Goal: Task Accomplishment & Management: Complete application form

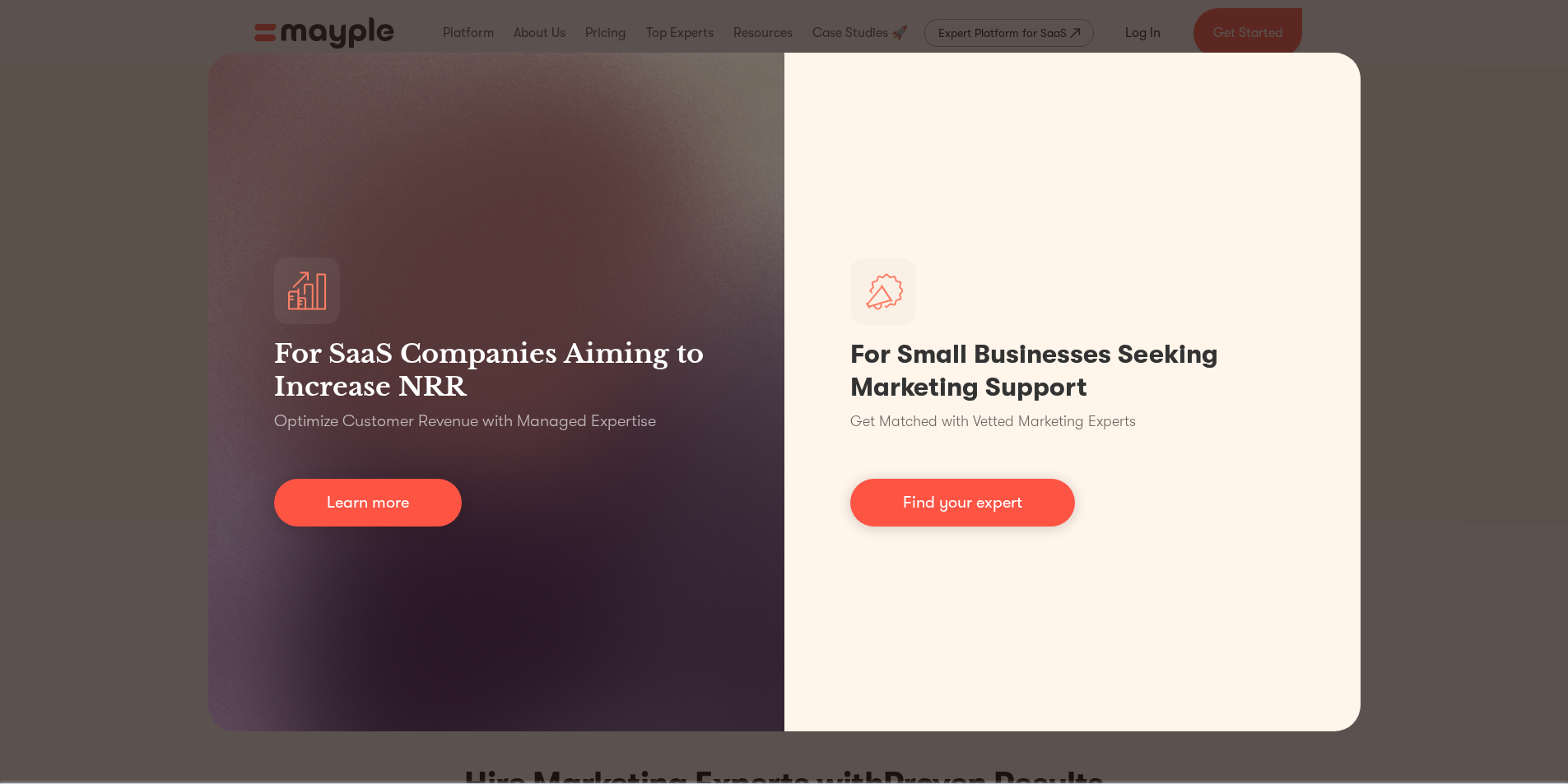
click at [1533, 305] on div "For SaaS Companies Aiming to Increase NRR Optimize Customer Revenue with Manage…" at bounding box center [784, 392] width 1568 height 784
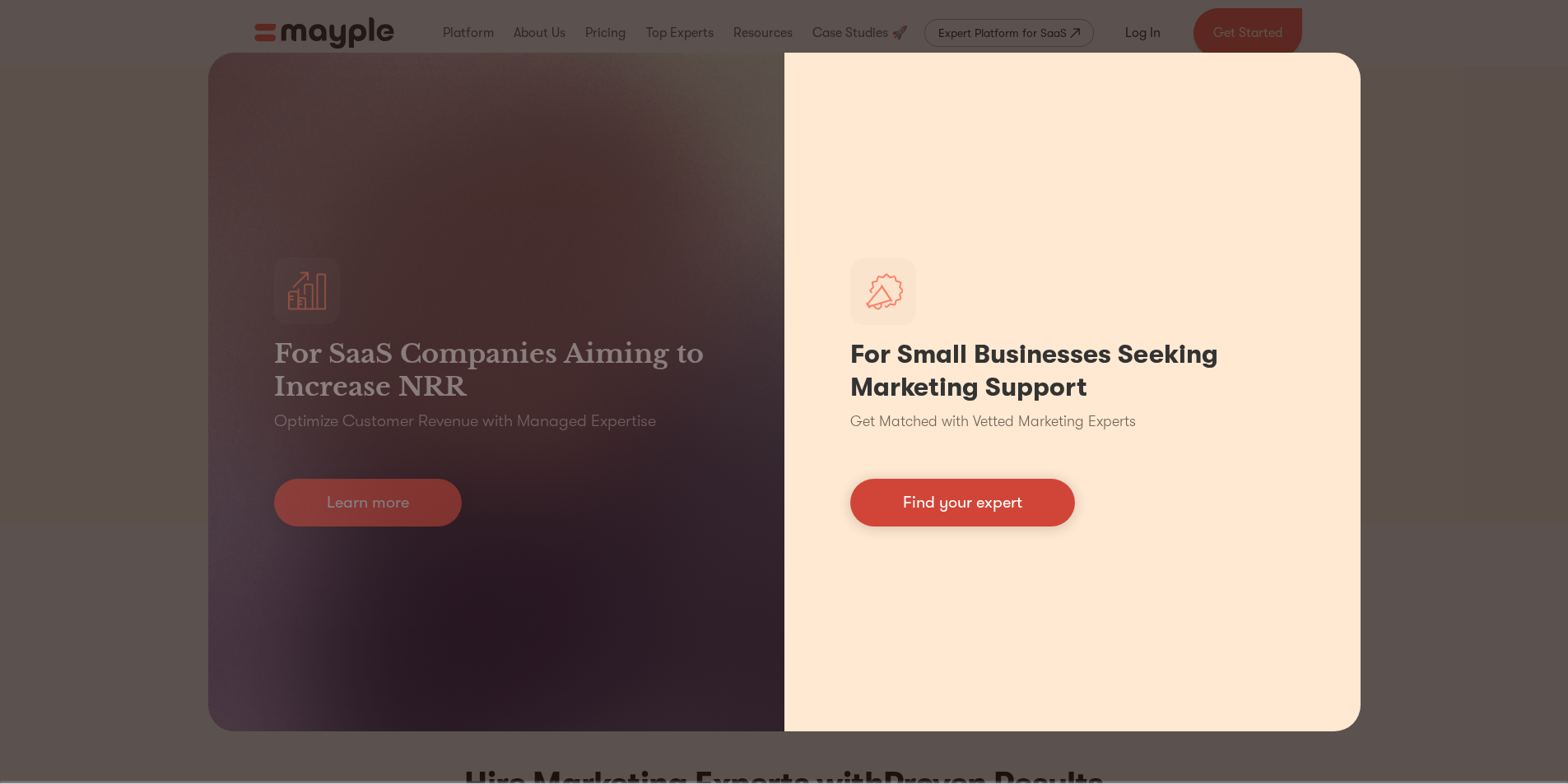
click at [1022, 493] on link "Find your expert" at bounding box center [963, 503] width 225 height 48
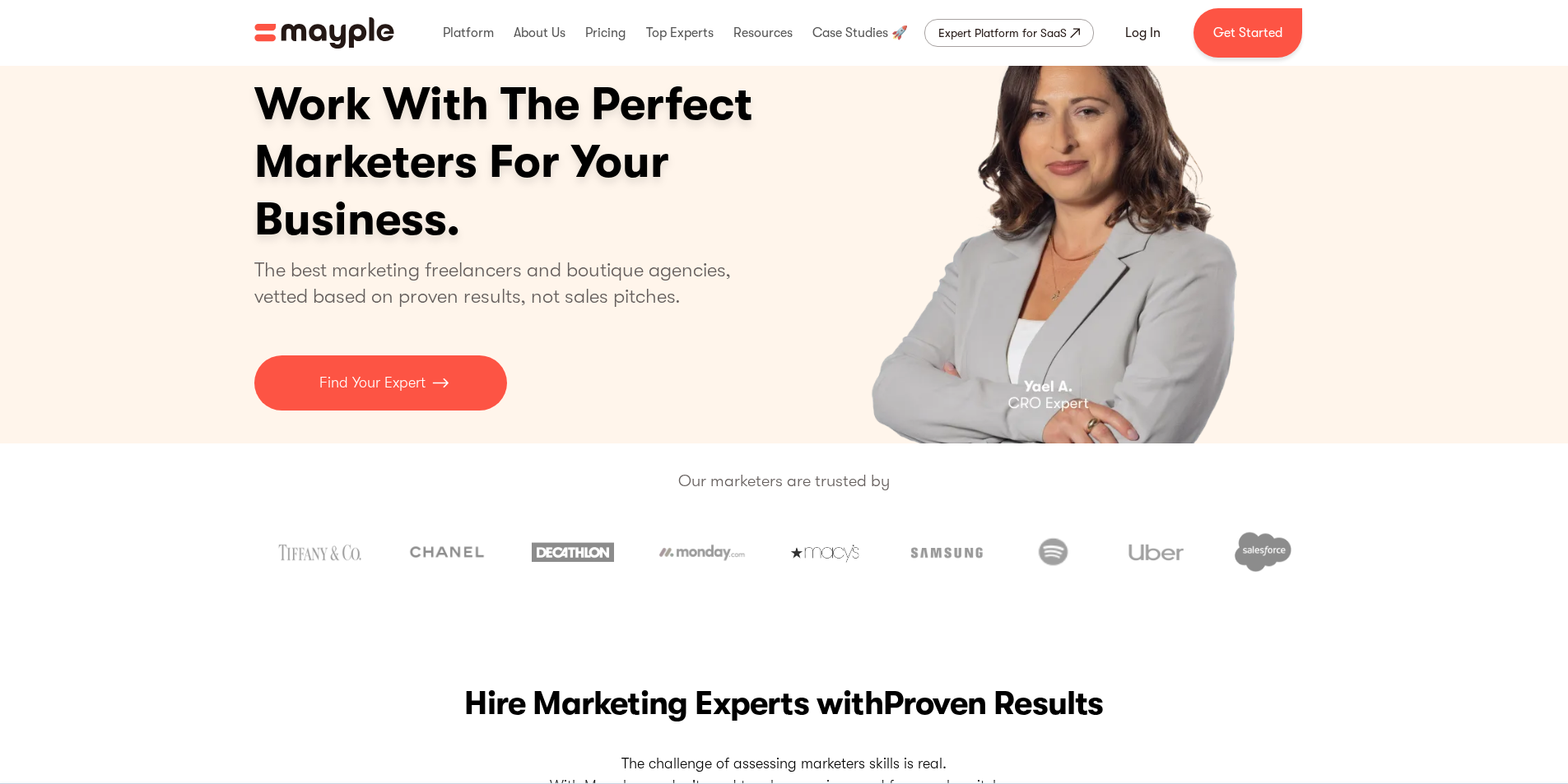
scroll to position [82, 0]
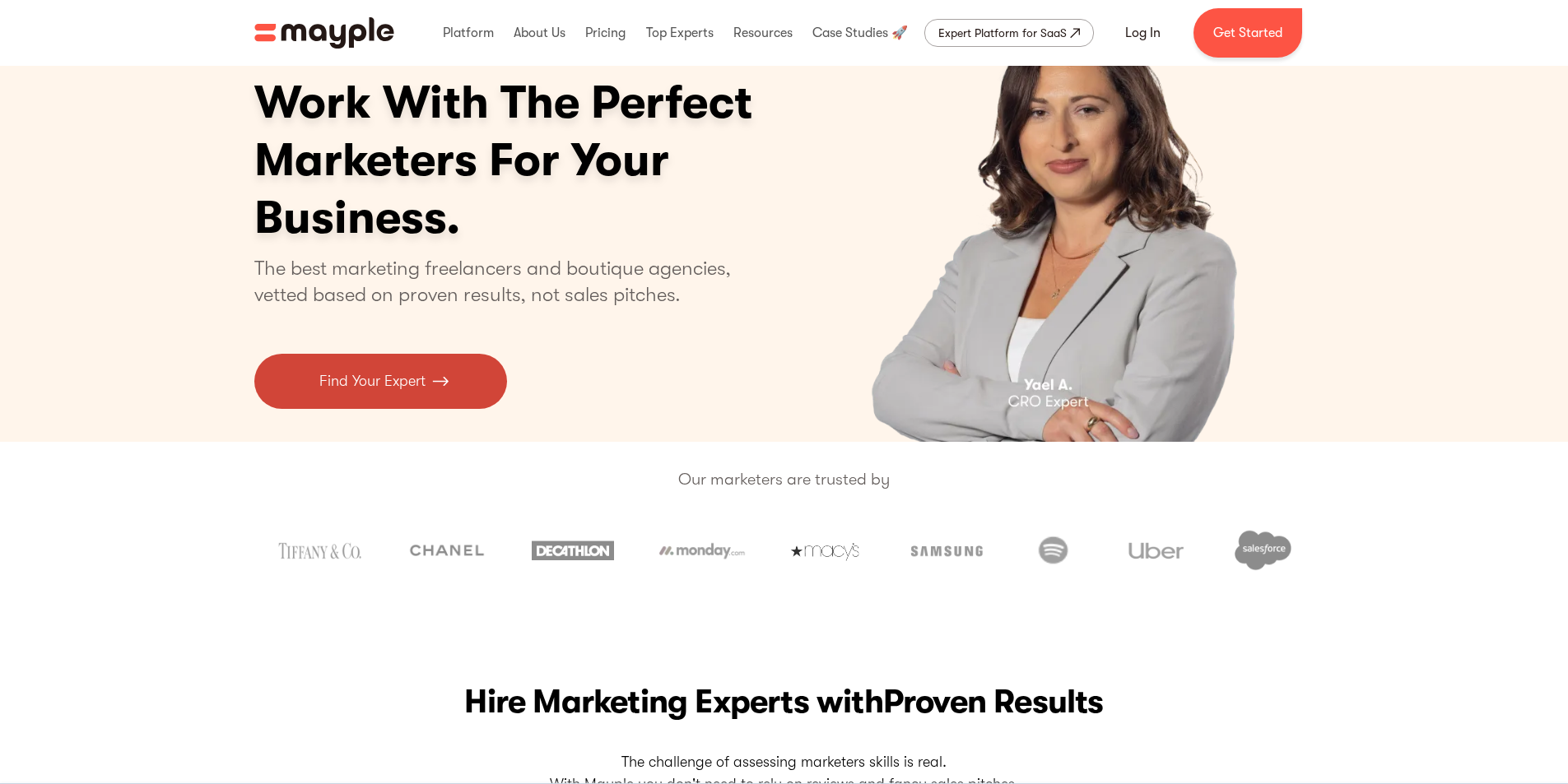
click at [446, 400] on link "Find Your Expert" at bounding box center [380, 381] width 252 height 56
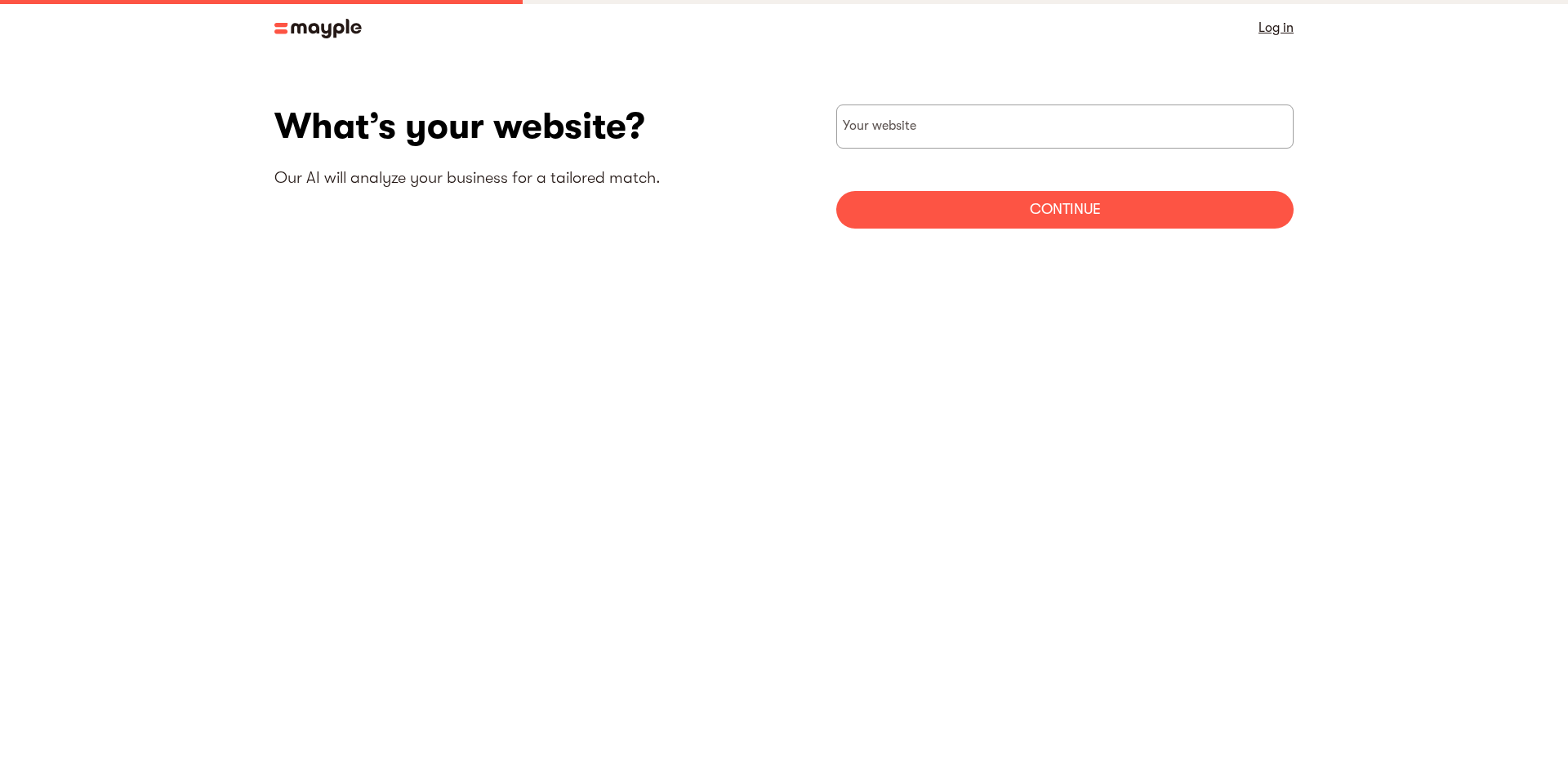
click at [978, 135] on input "websiteStep" at bounding box center [1064, 127] width 457 height 44
paste input "[URL][DOMAIN_NAME]"
type input "[URL][DOMAIN_NAME]"
click at [992, 211] on div "Continue" at bounding box center [1064, 210] width 457 height 38
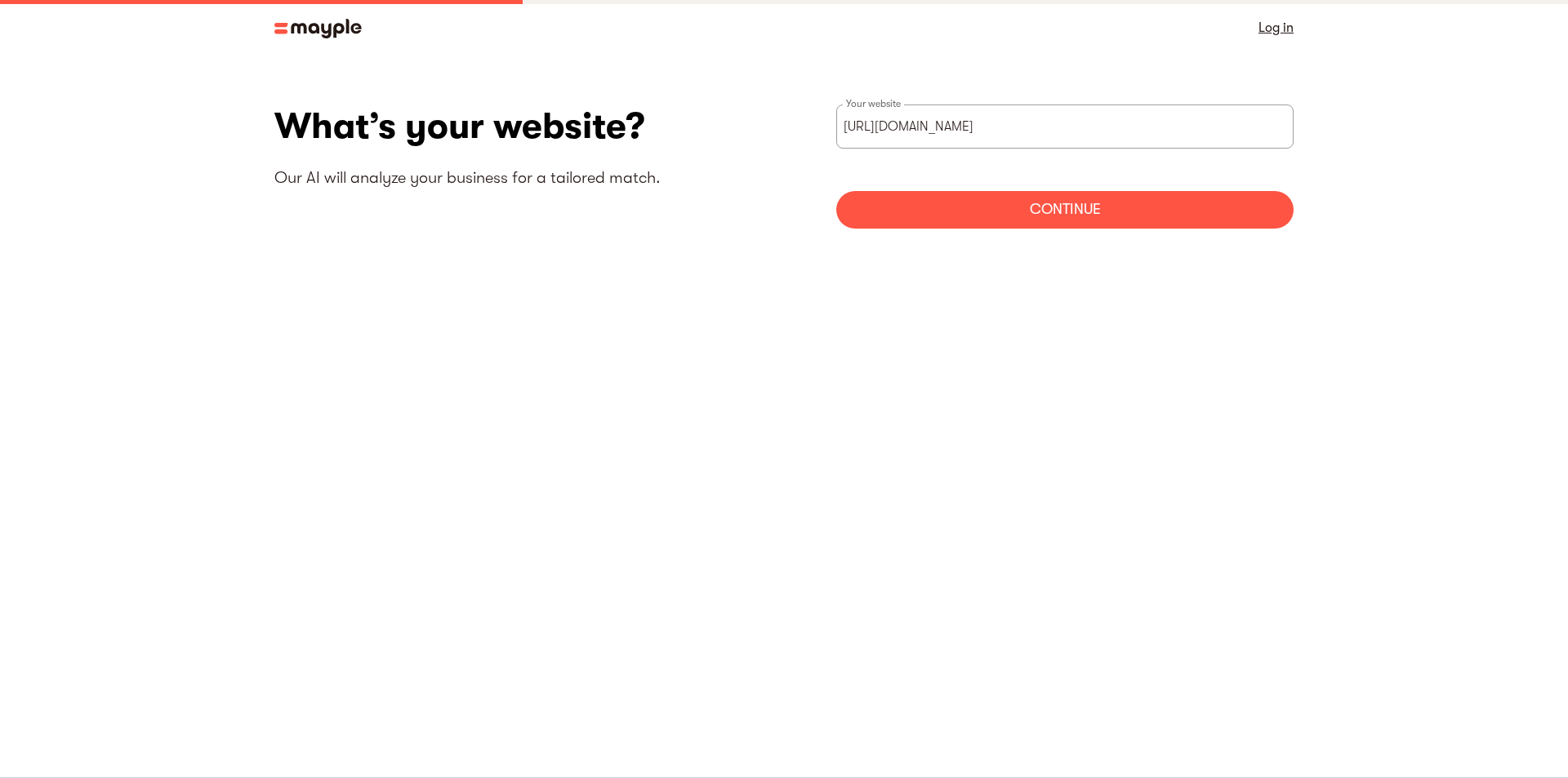
scroll to position [0, 0]
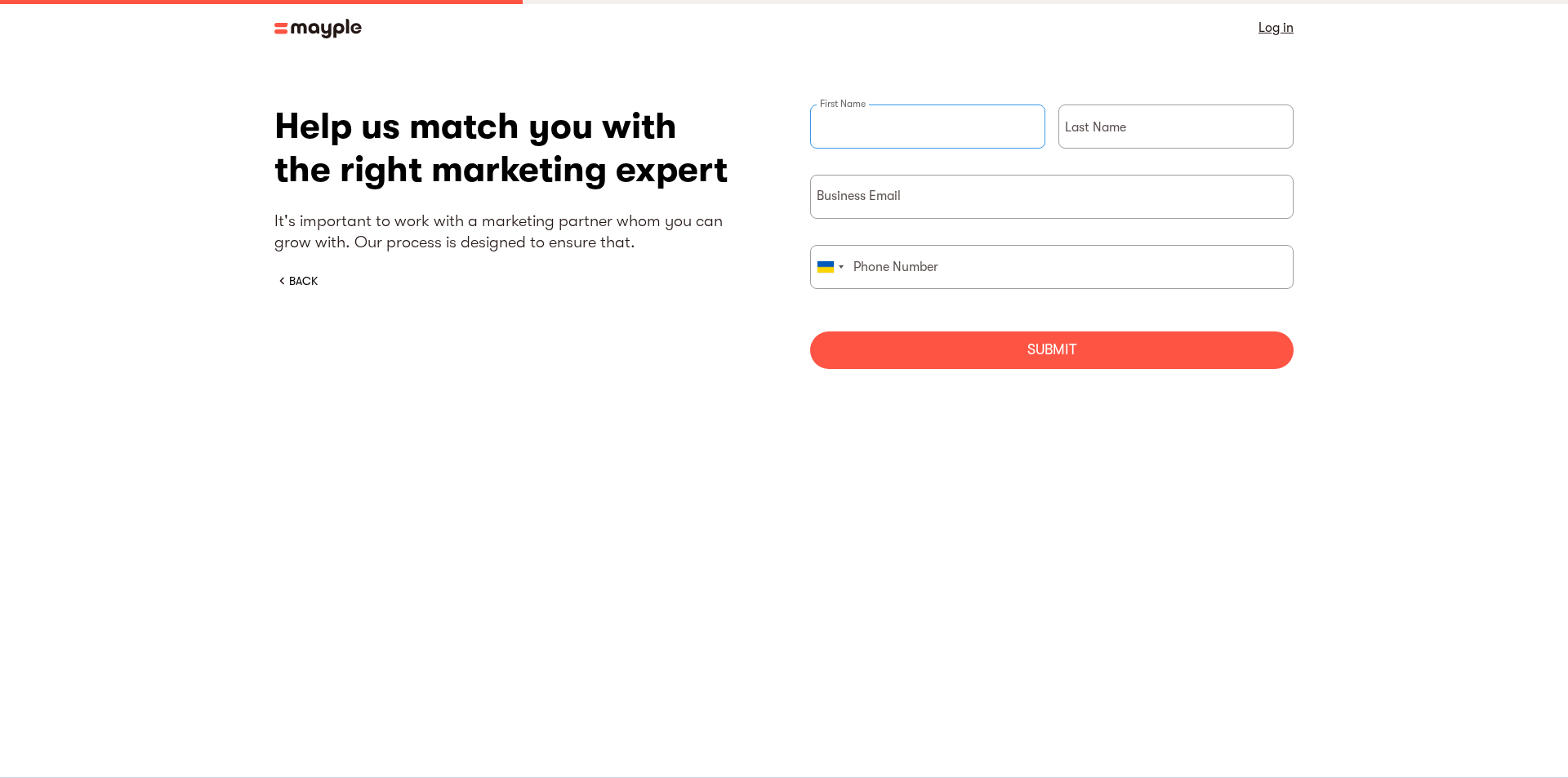
click at [926, 130] on input "briefForm" at bounding box center [927, 127] width 235 height 44
type input "[PERSON_NAME]"
click at [1122, 132] on input "briefForm" at bounding box center [1176, 127] width 235 height 44
type input "4b"
click at [1002, 201] on input "briefForm" at bounding box center [1052, 197] width 483 height 44
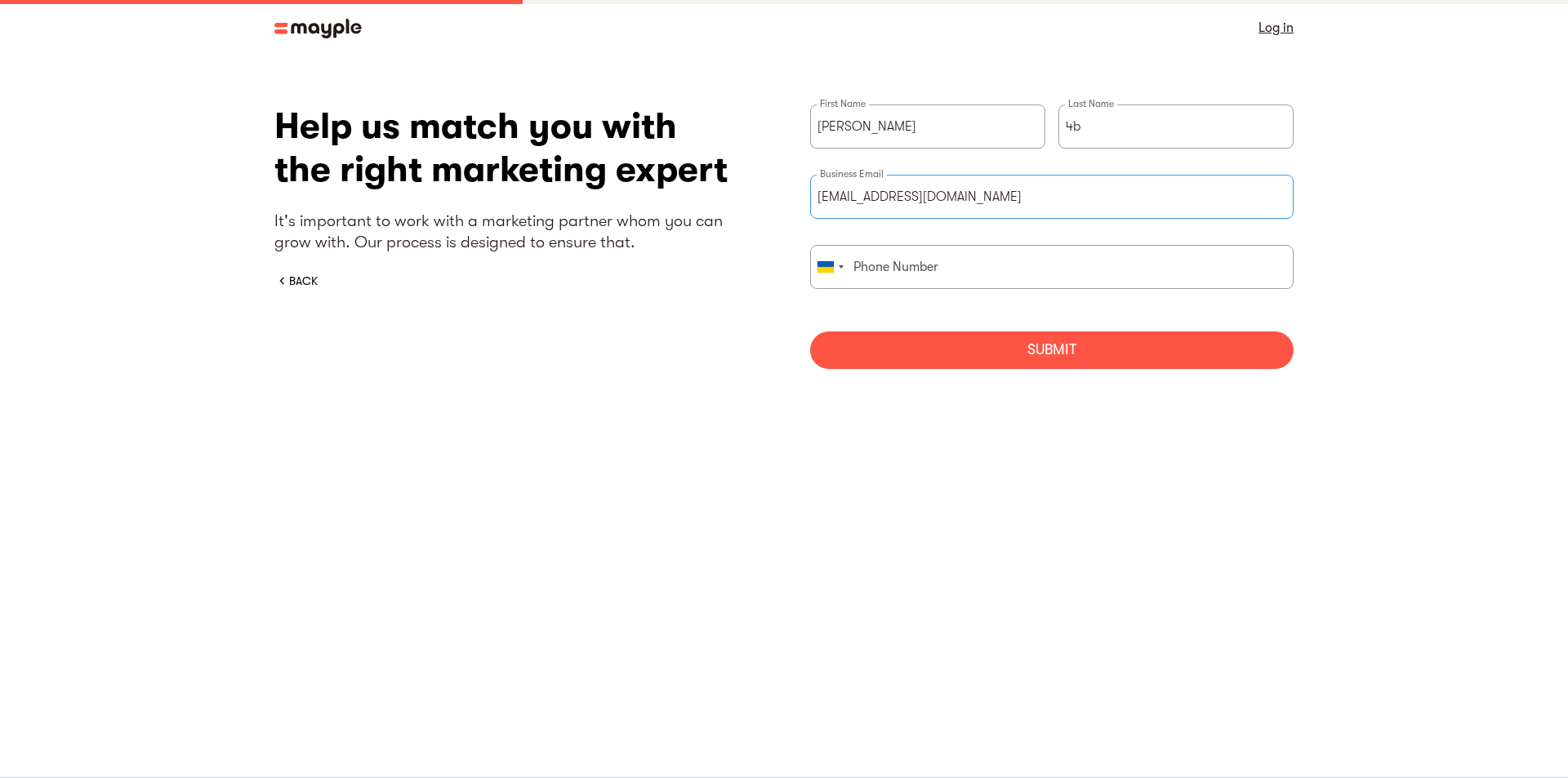
type input "dsadsads@gmail.com"
click at [973, 256] on input "briefForm" at bounding box center [1052, 267] width 483 height 44
type input "380977760991"
click at [1001, 363] on div "Submit" at bounding box center [1052, 350] width 483 height 38
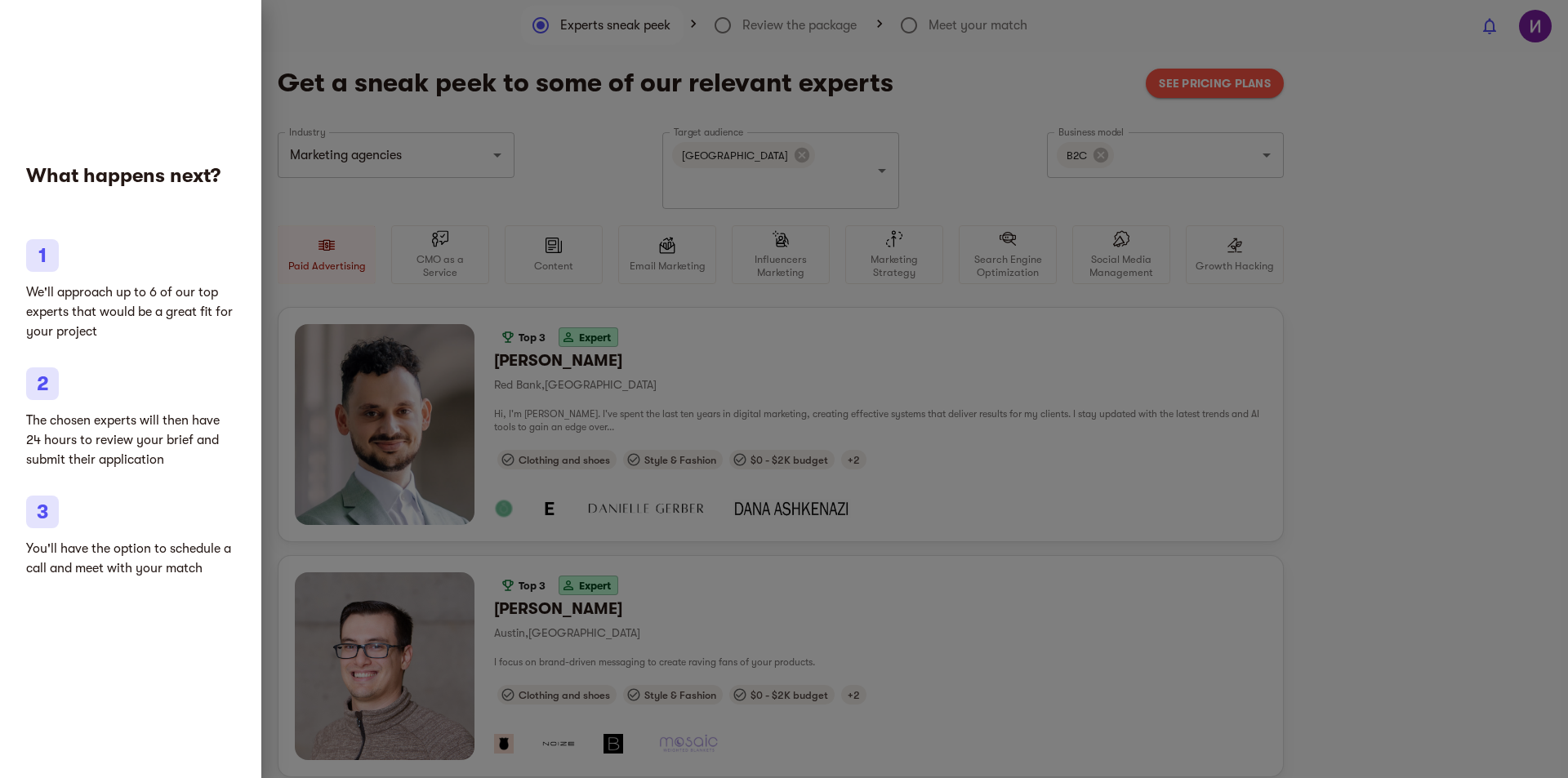
click at [549, 87] on div at bounding box center [784, 389] width 1568 height 778
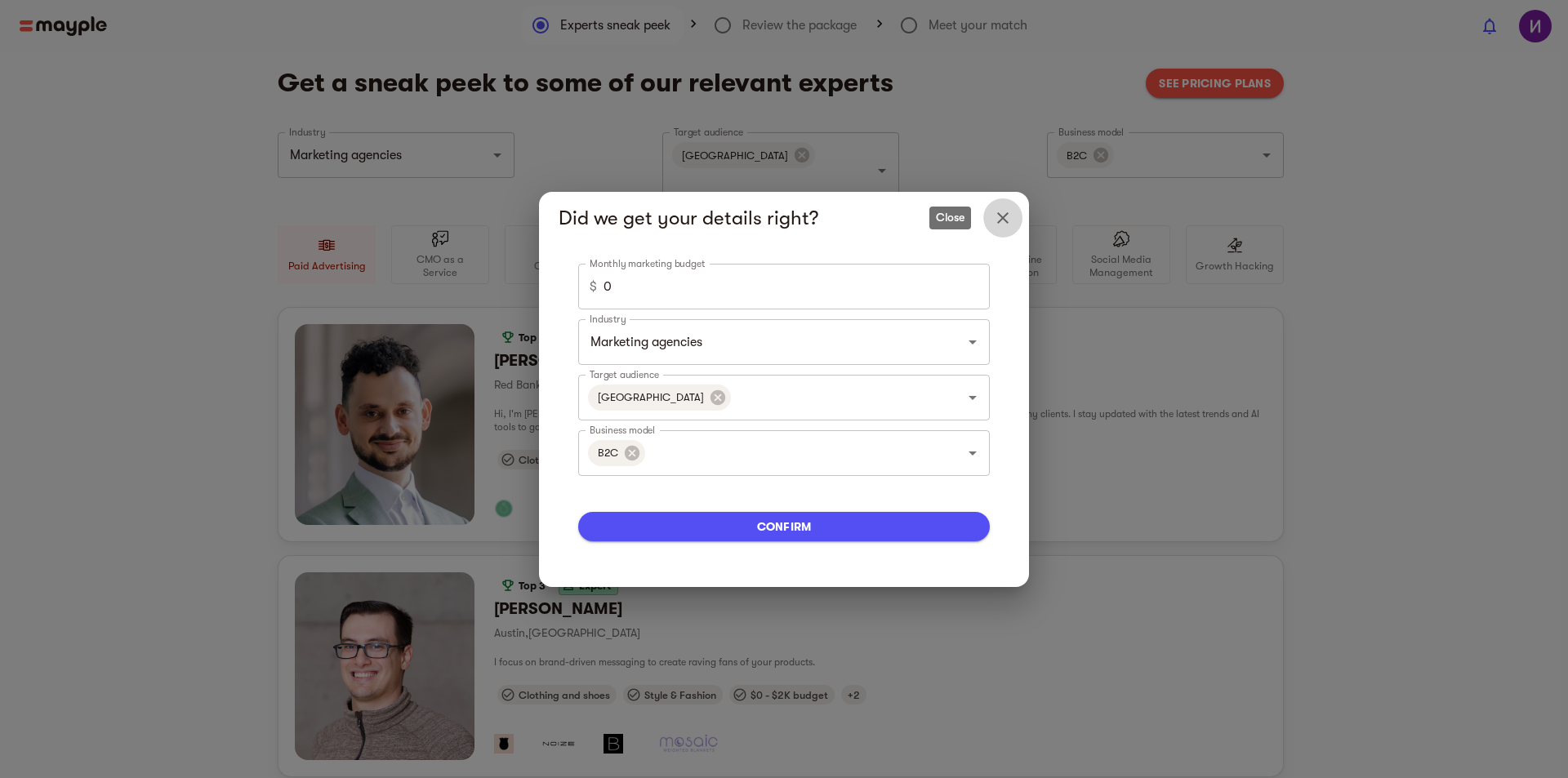
click at [994, 215] on icon "Close" at bounding box center [1002, 217] width 19 height 19
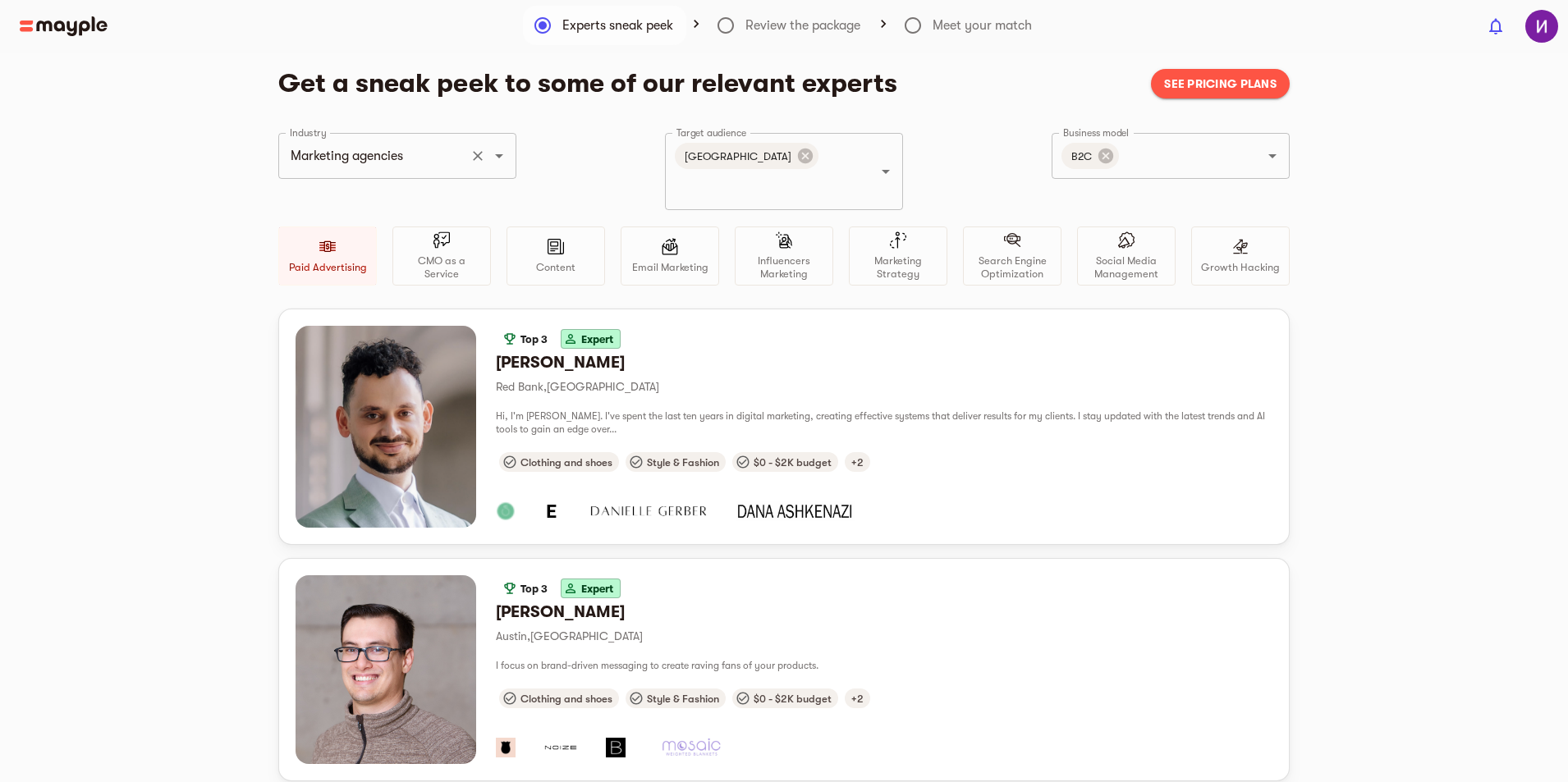
click at [453, 155] on input "Marketing agencies" at bounding box center [374, 155] width 177 height 31
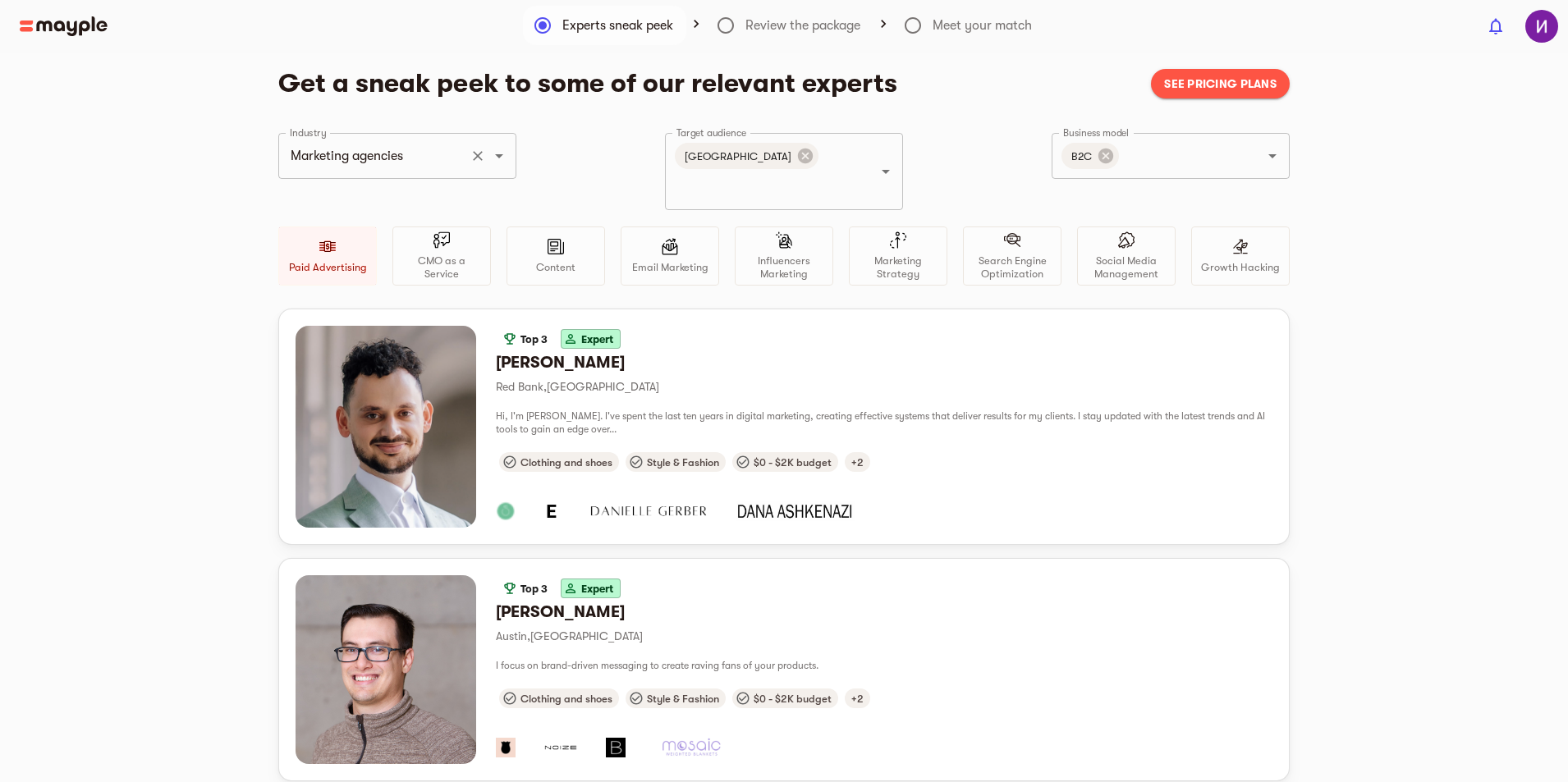
click at [488, 147] on div at bounding box center [488, 156] width 43 height 23
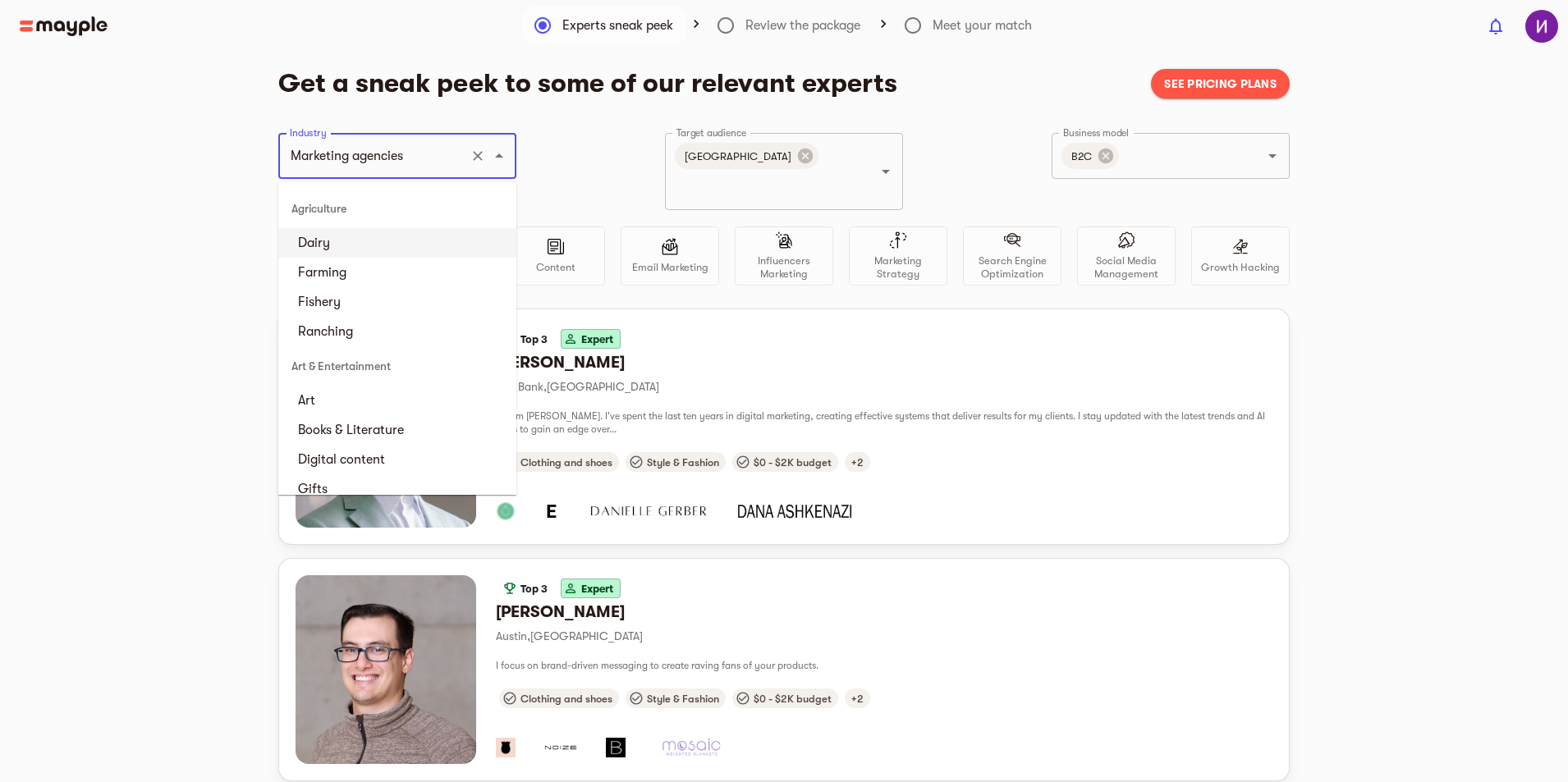
click at [420, 151] on input "Marketing agencies" at bounding box center [374, 155] width 177 height 31
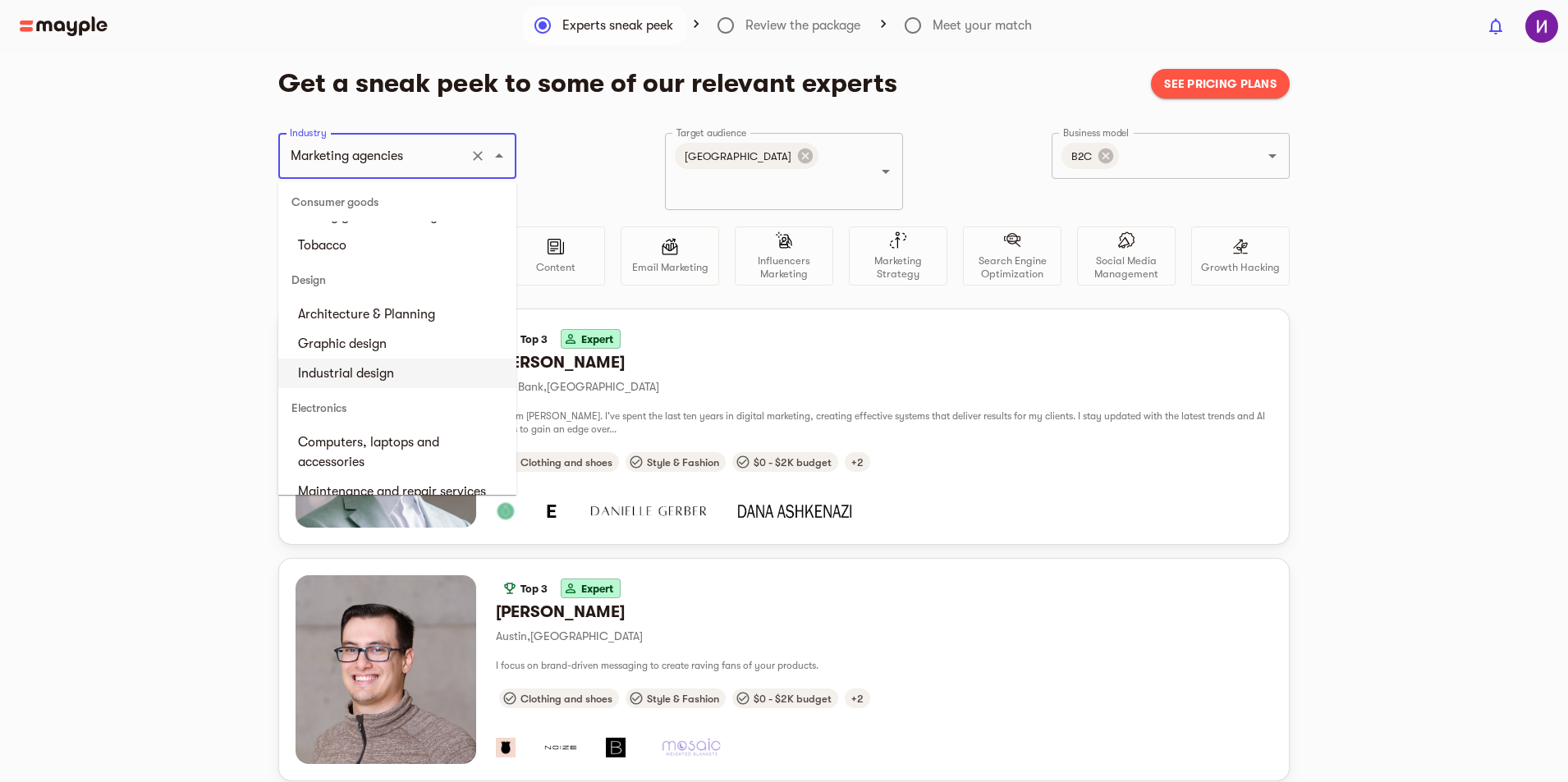
scroll to position [1067, 0]
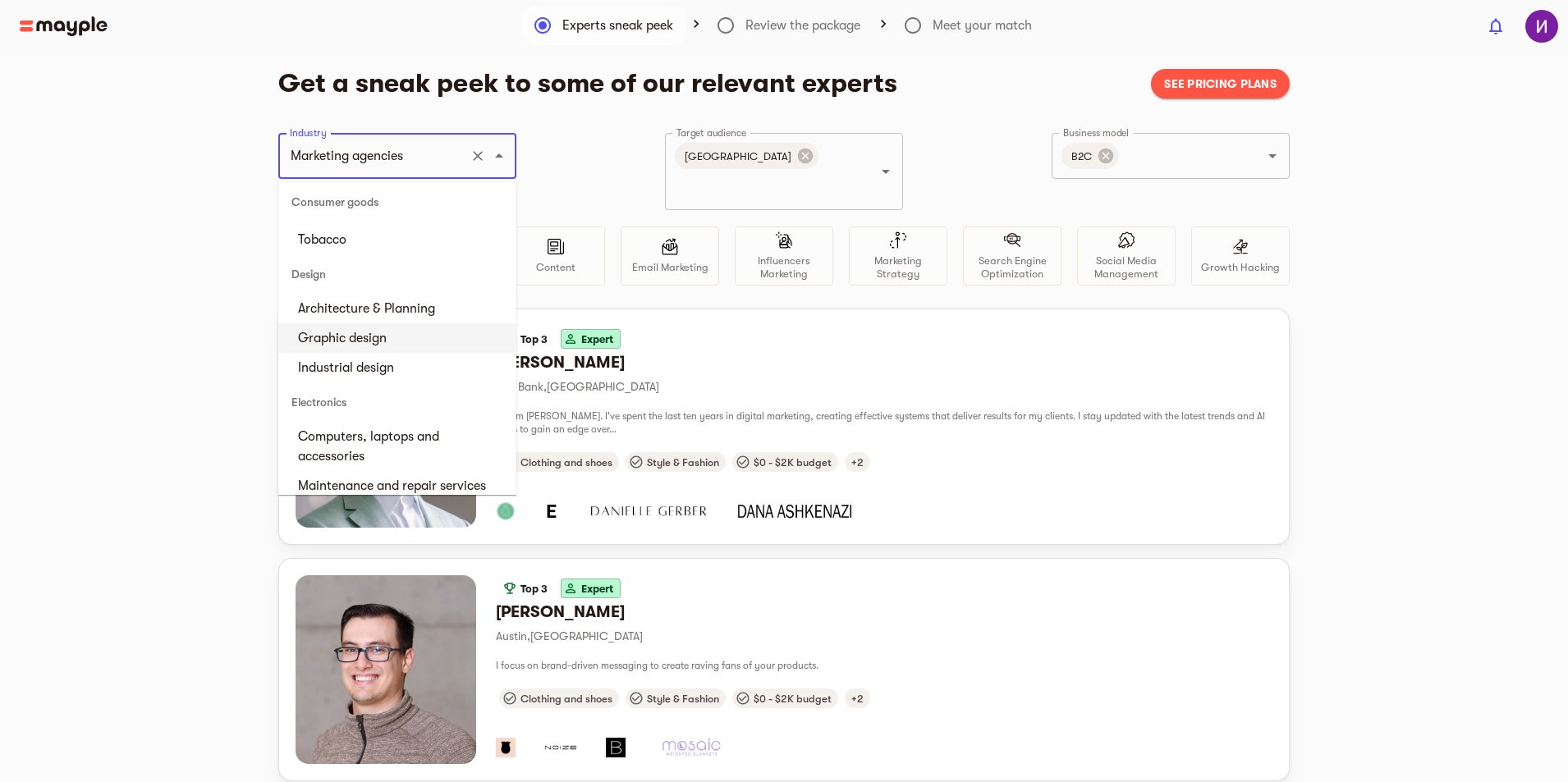
click at [364, 352] on li "Graphic design" at bounding box center [396, 338] width 238 height 29
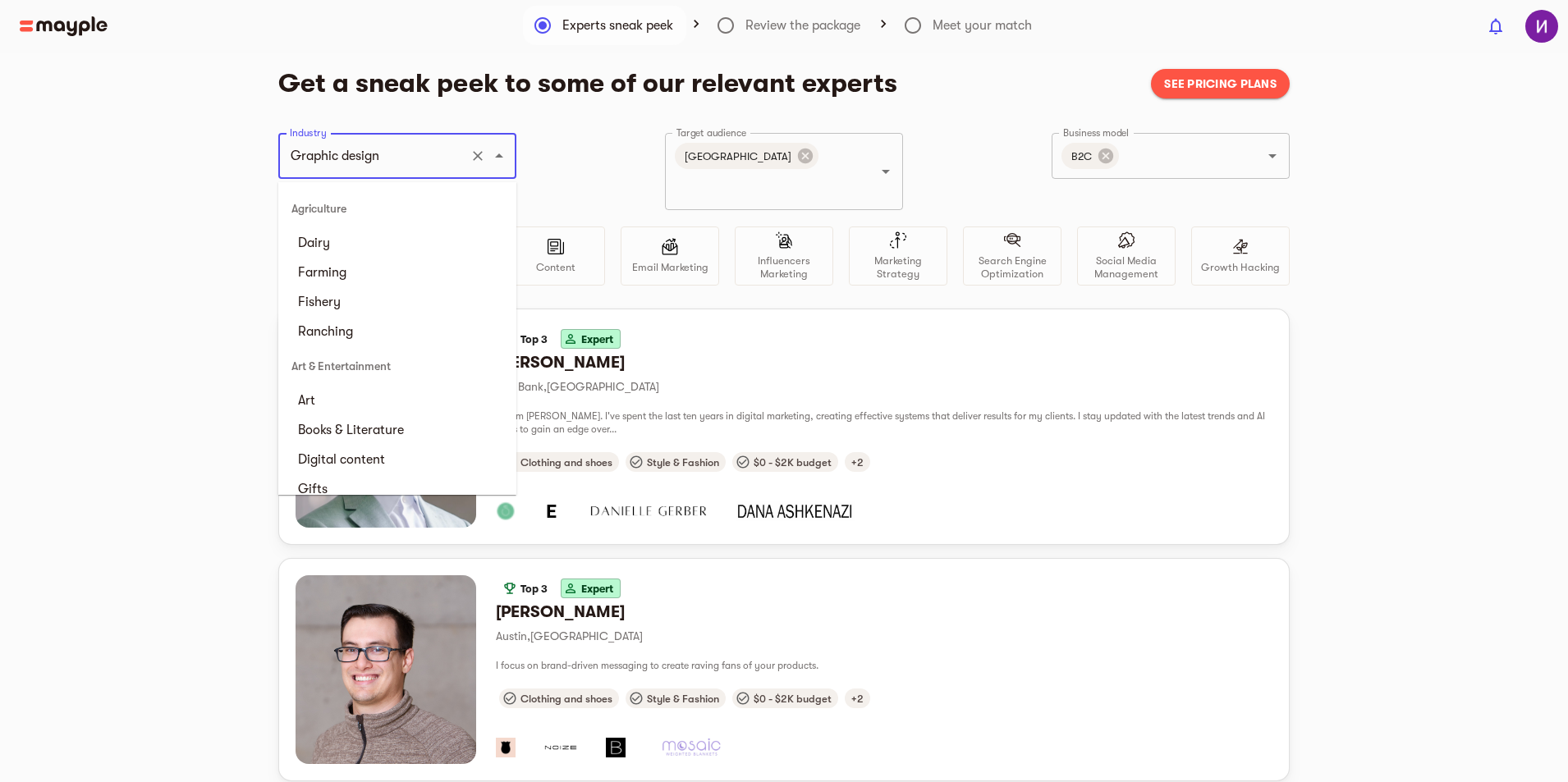
click at [409, 161] on input "Graphic design" at bounding box center [374, 155] width 177 height 31
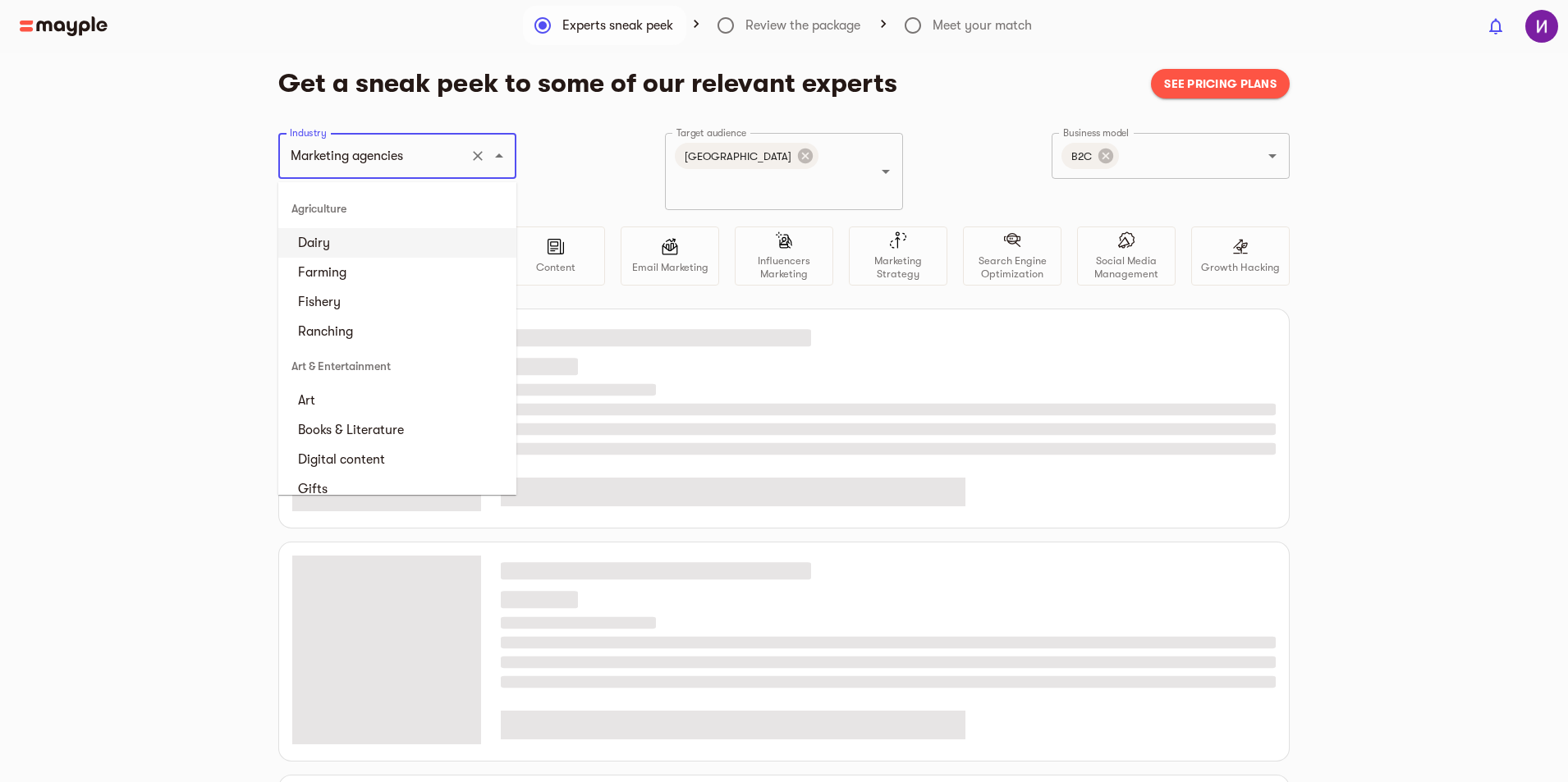
click at [151, 293] on div "Get a sneak peek to some of our relevant experts See pricing plans Industry Mar…" at bounding box center [784, 530] width 1568 height 928
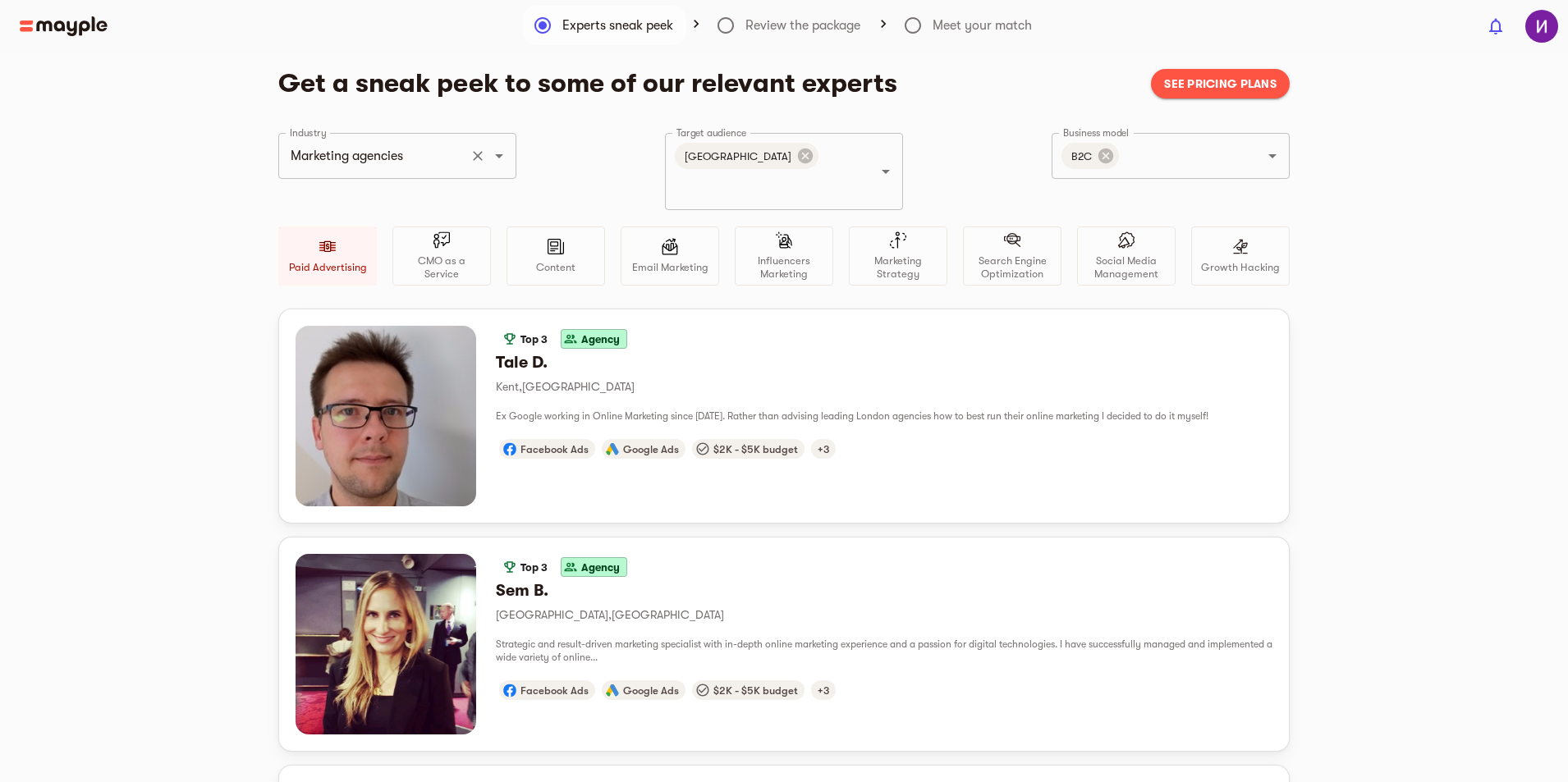
click at [441, 142] on input "Marketing agencies" at bounding box center [374, 155] width 177 height 31
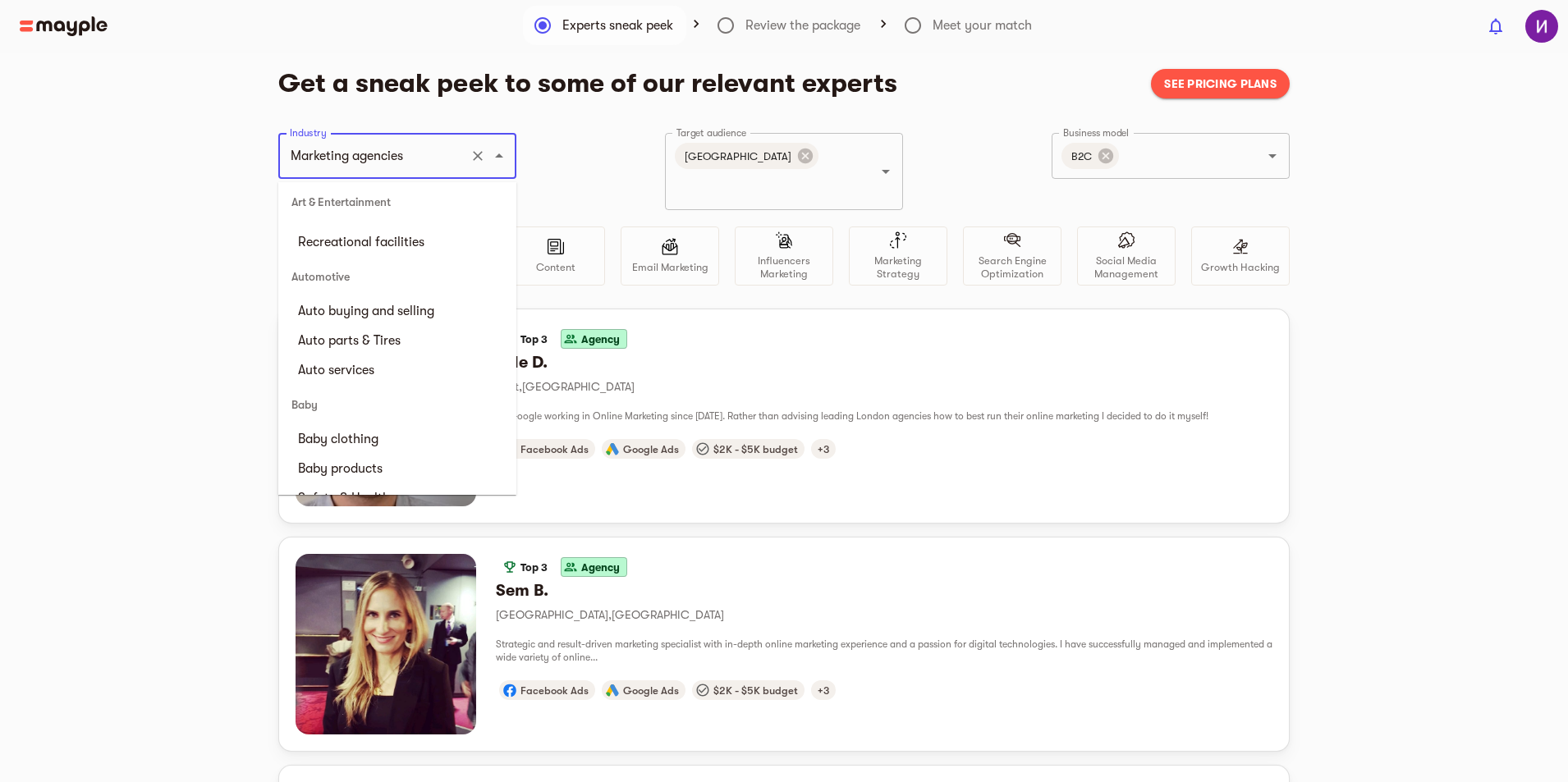
scroll to position [410, 0]
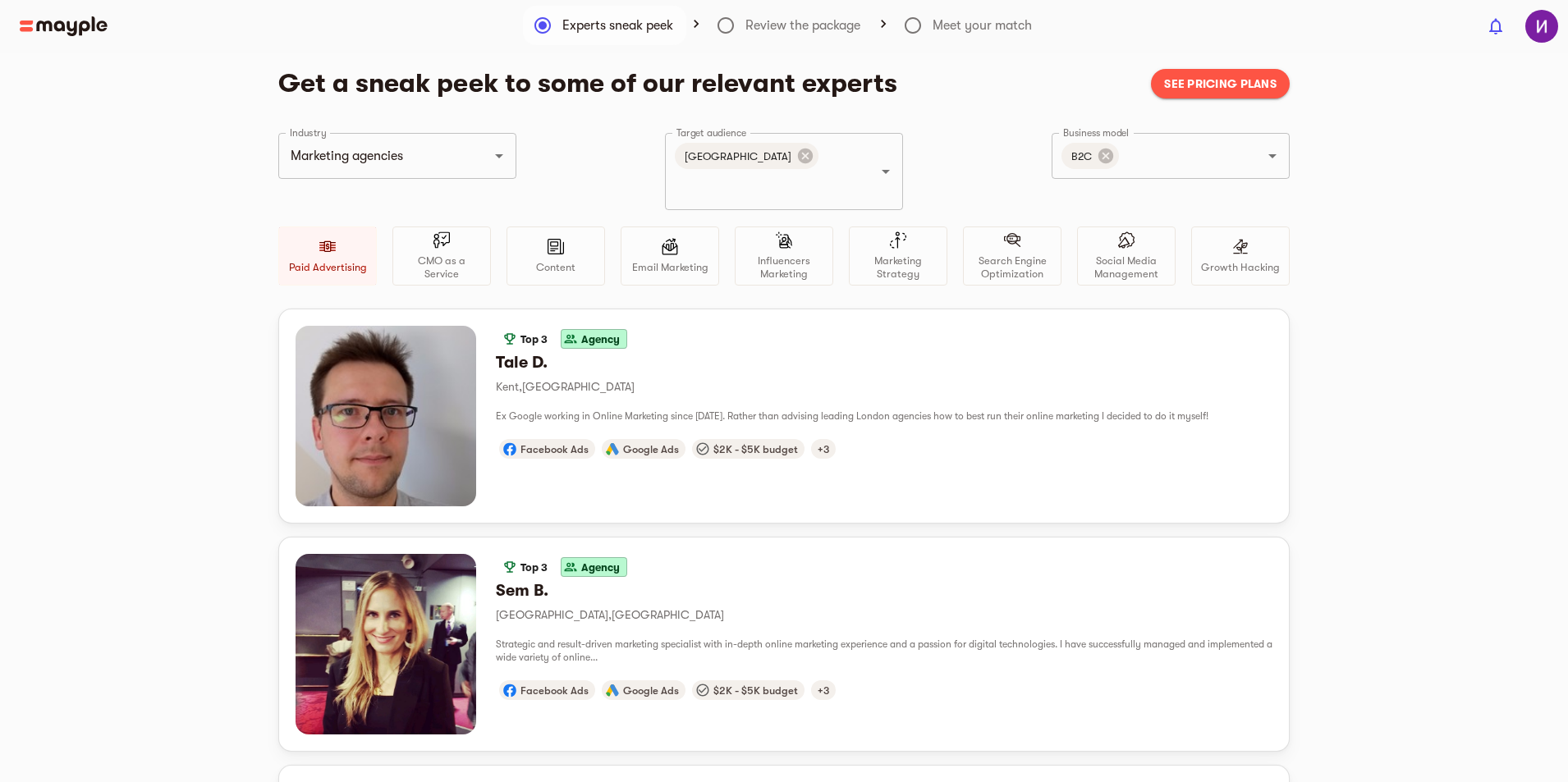
drag, startPoint x: 399, startPoint y: 140, endPoint x: 394, endPoint y: 150, distance: 11.2
click at [398, 140] on div "Marketing agencies Industry" at bounding box center [396, 155] width 238 height 46
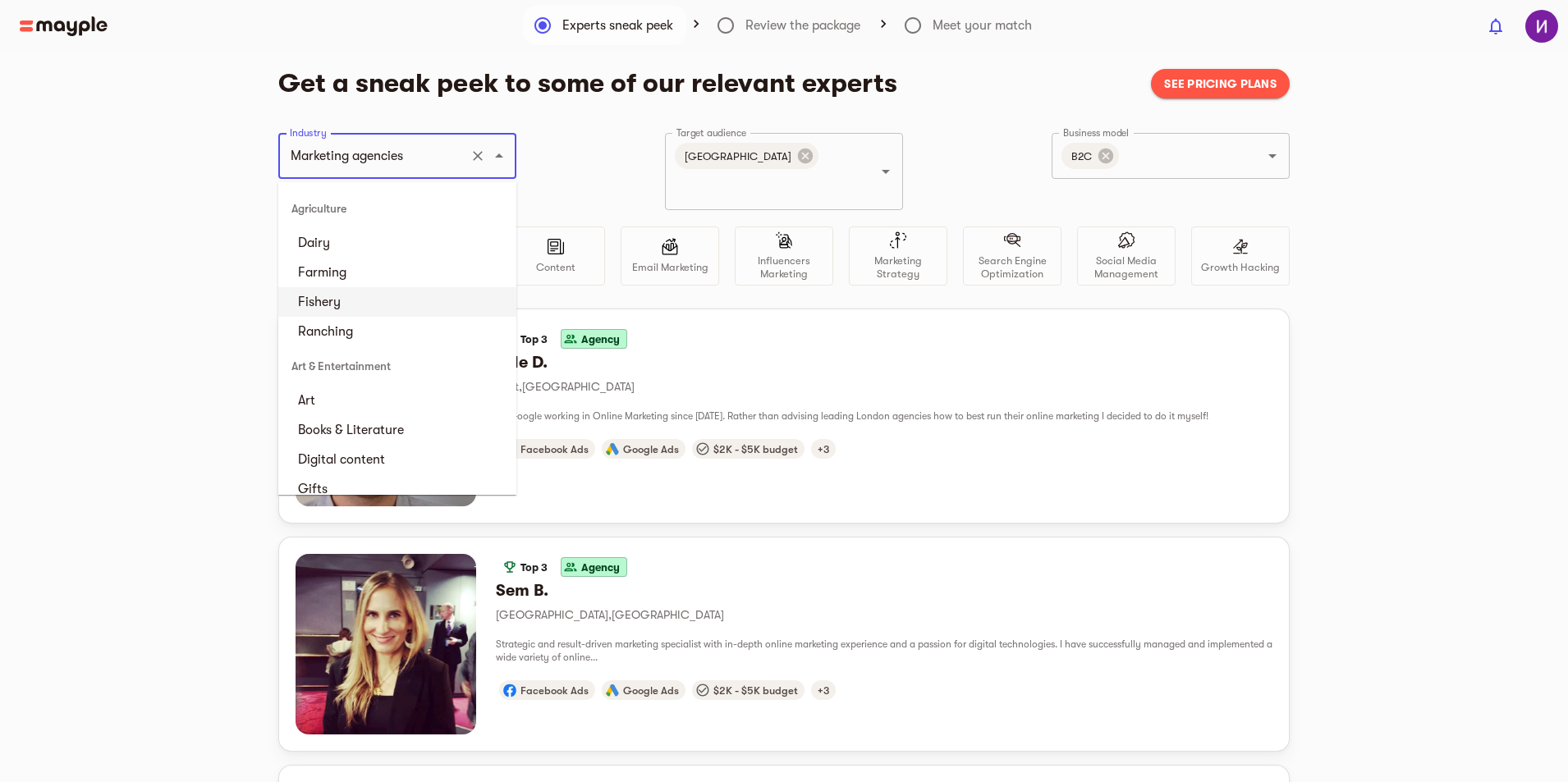
click at [391, 163] on input "Marketing agencies" at bounding box center [374, 155] width 177 height 31
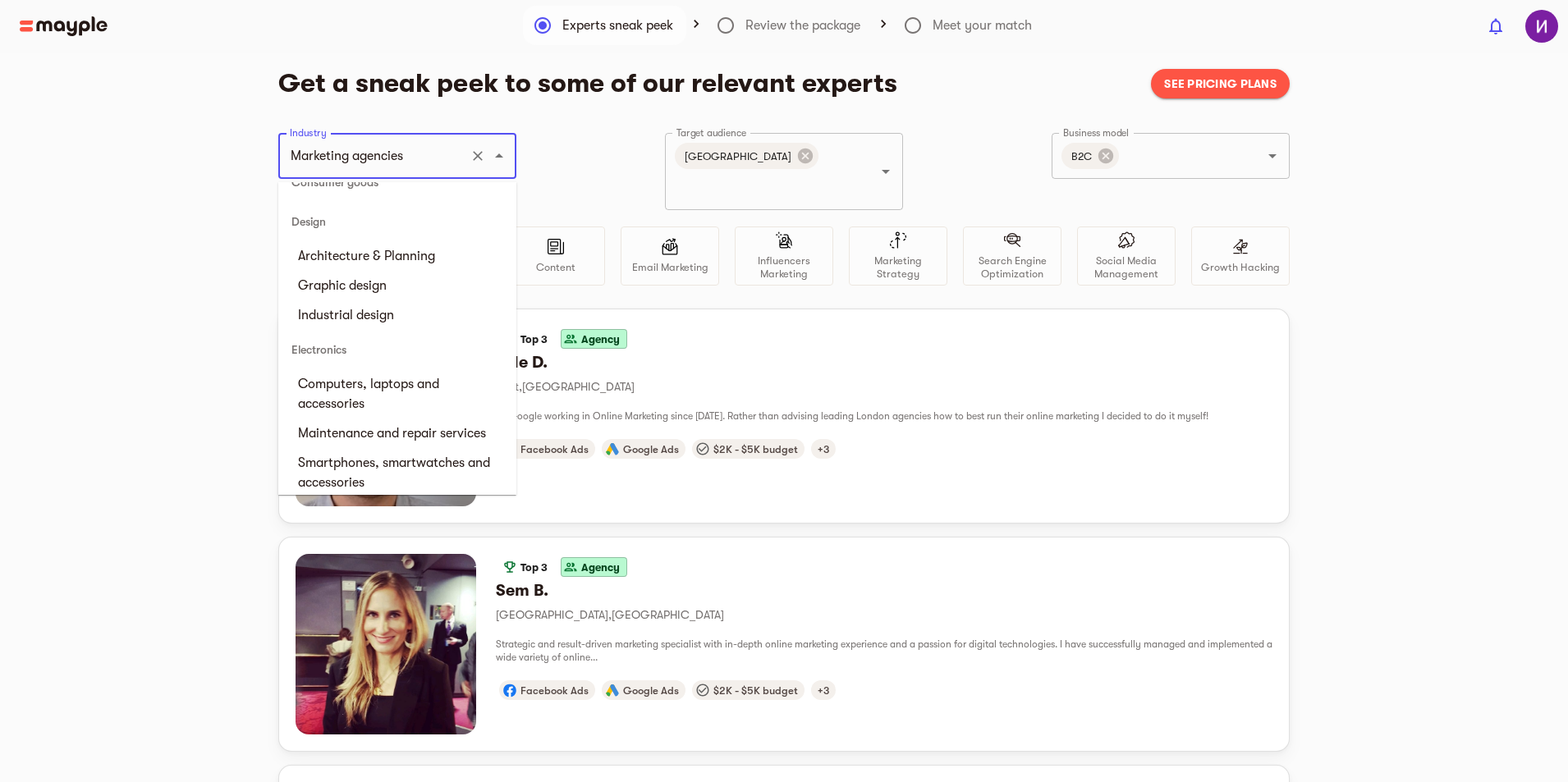
scroll to position [1067, 0]
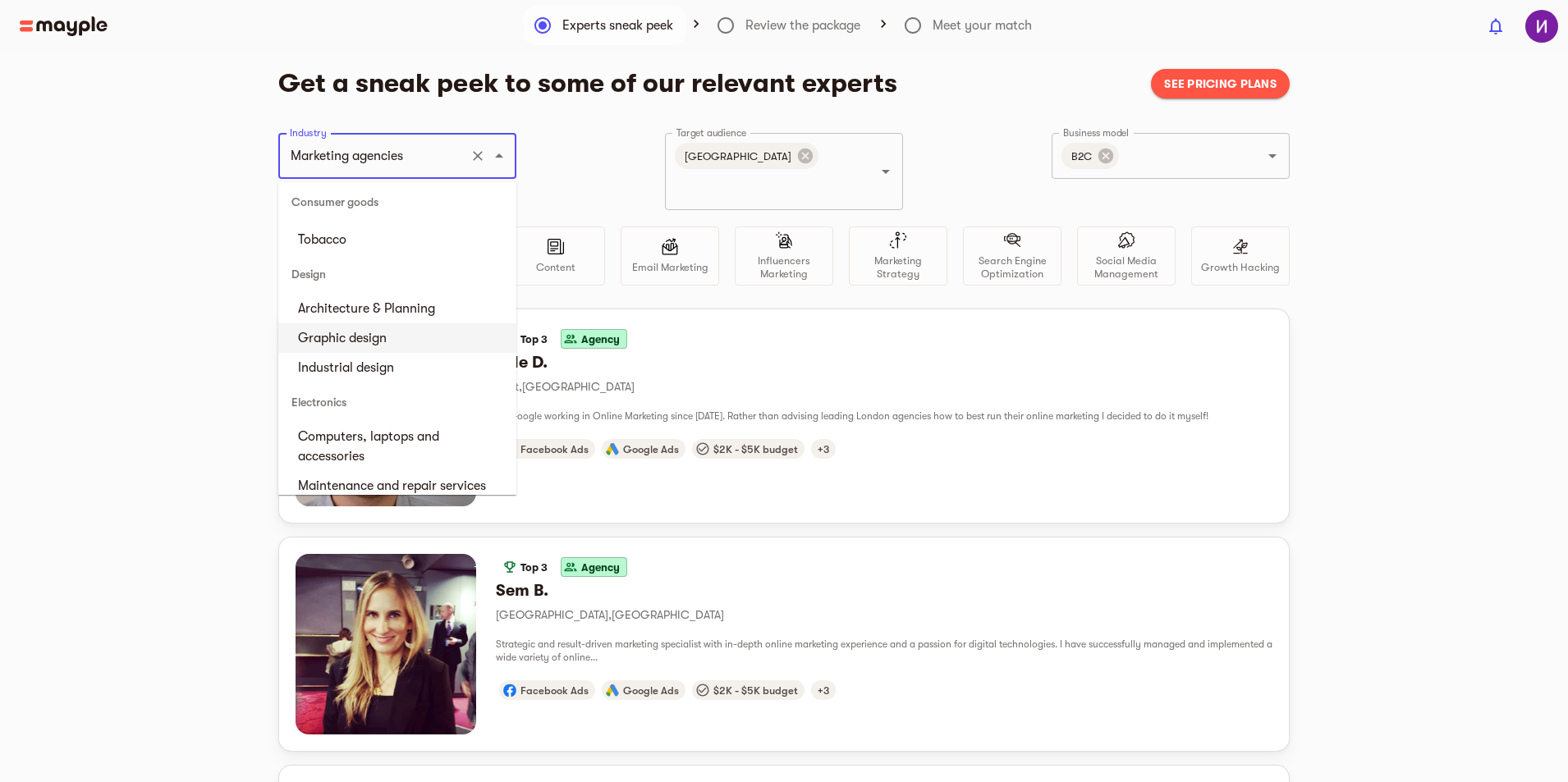
click at [375, 353] on li "Graphic design" at bounding box center [396, 338] width 238 height 29
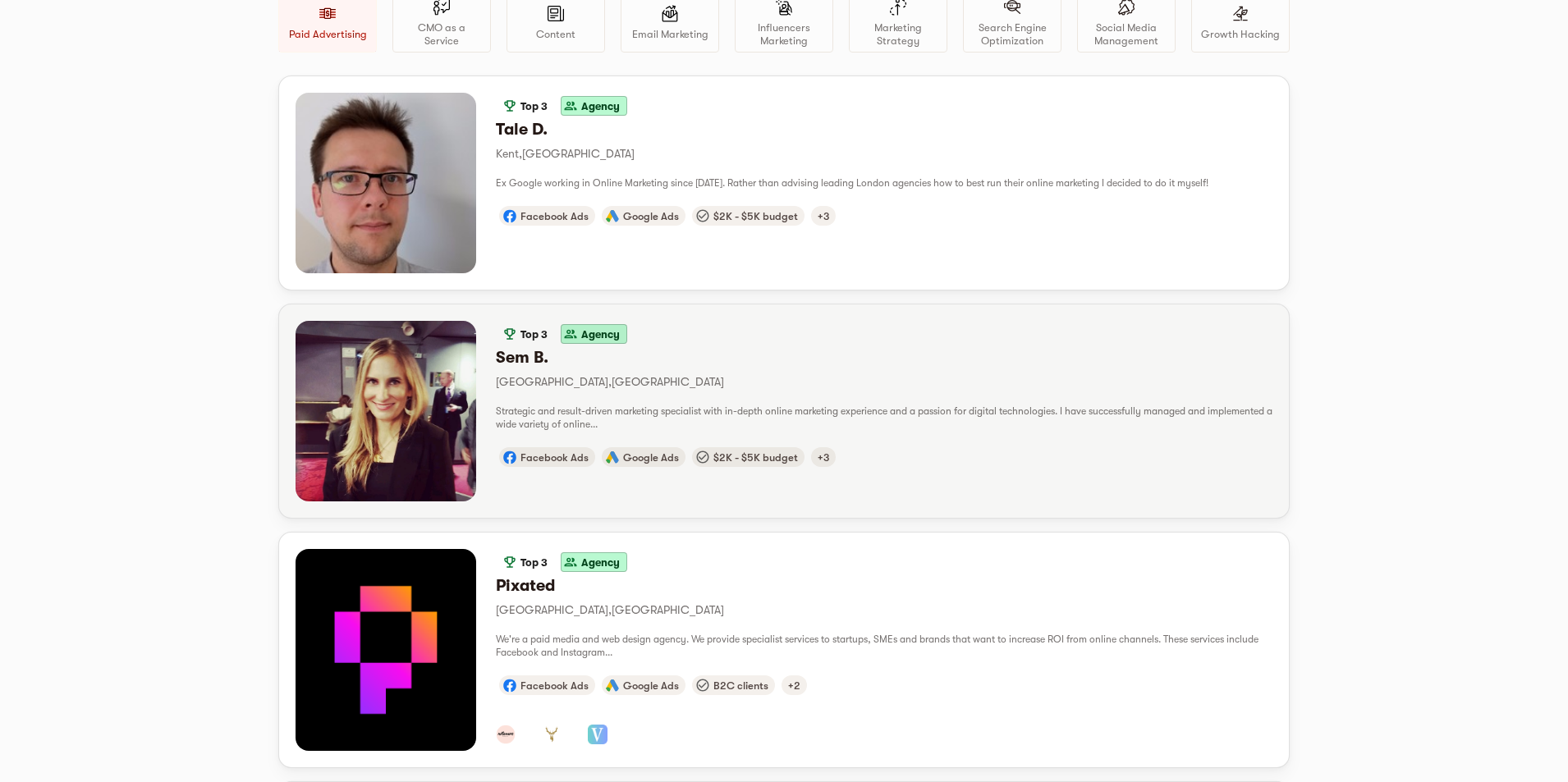
scroll to position [0, 0]
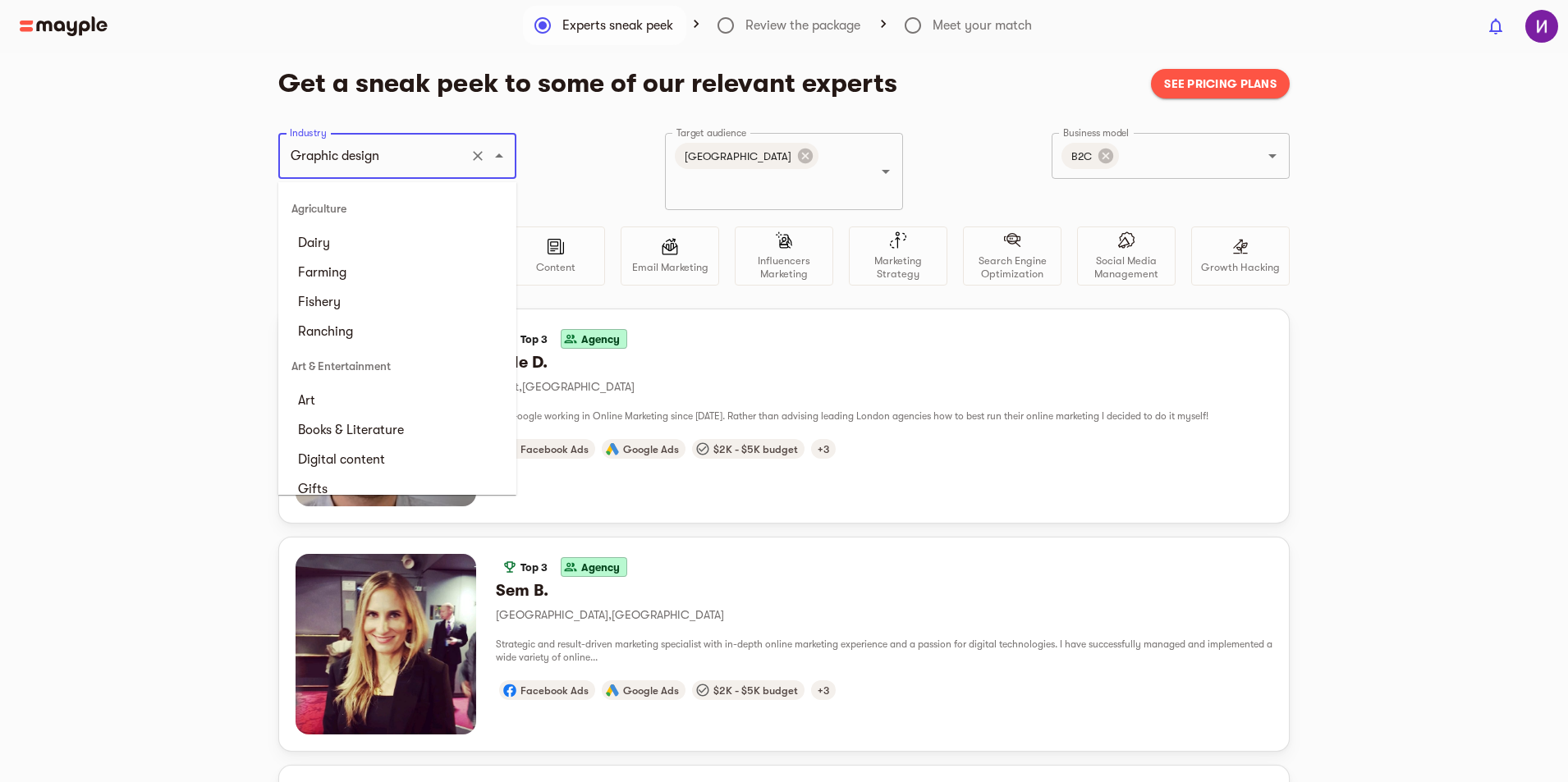
click at [383, 157] on input "Graphic design" at bounding box center [374, 155] width 177 height 31
type input "Industrial design"
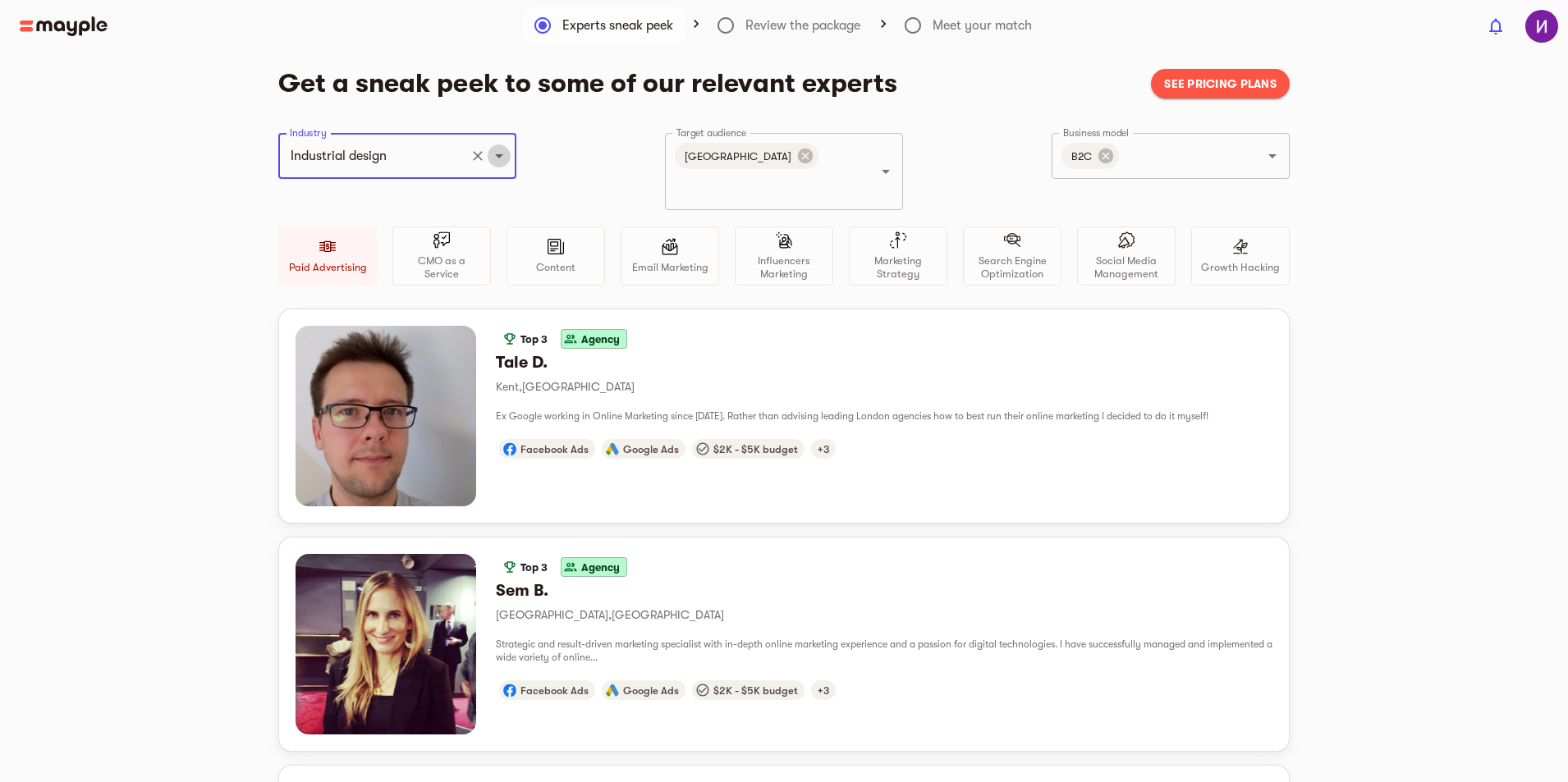
click at [490, 156] on icon "Open" at bounding box center [499, 155] width 19 height 19
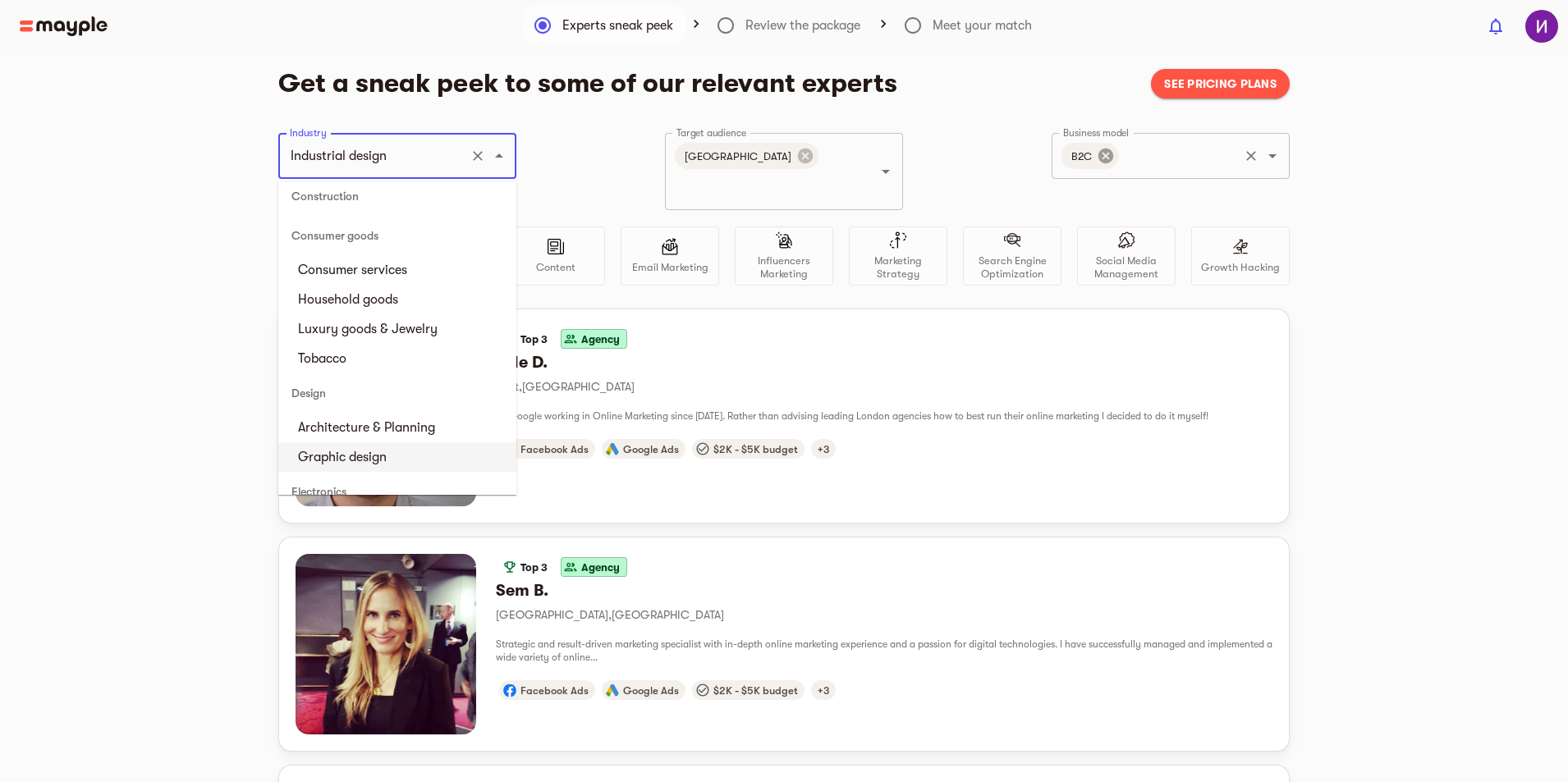
click at [1112, 158] on icon at bounding box center [1105, 155] width 15 height 15
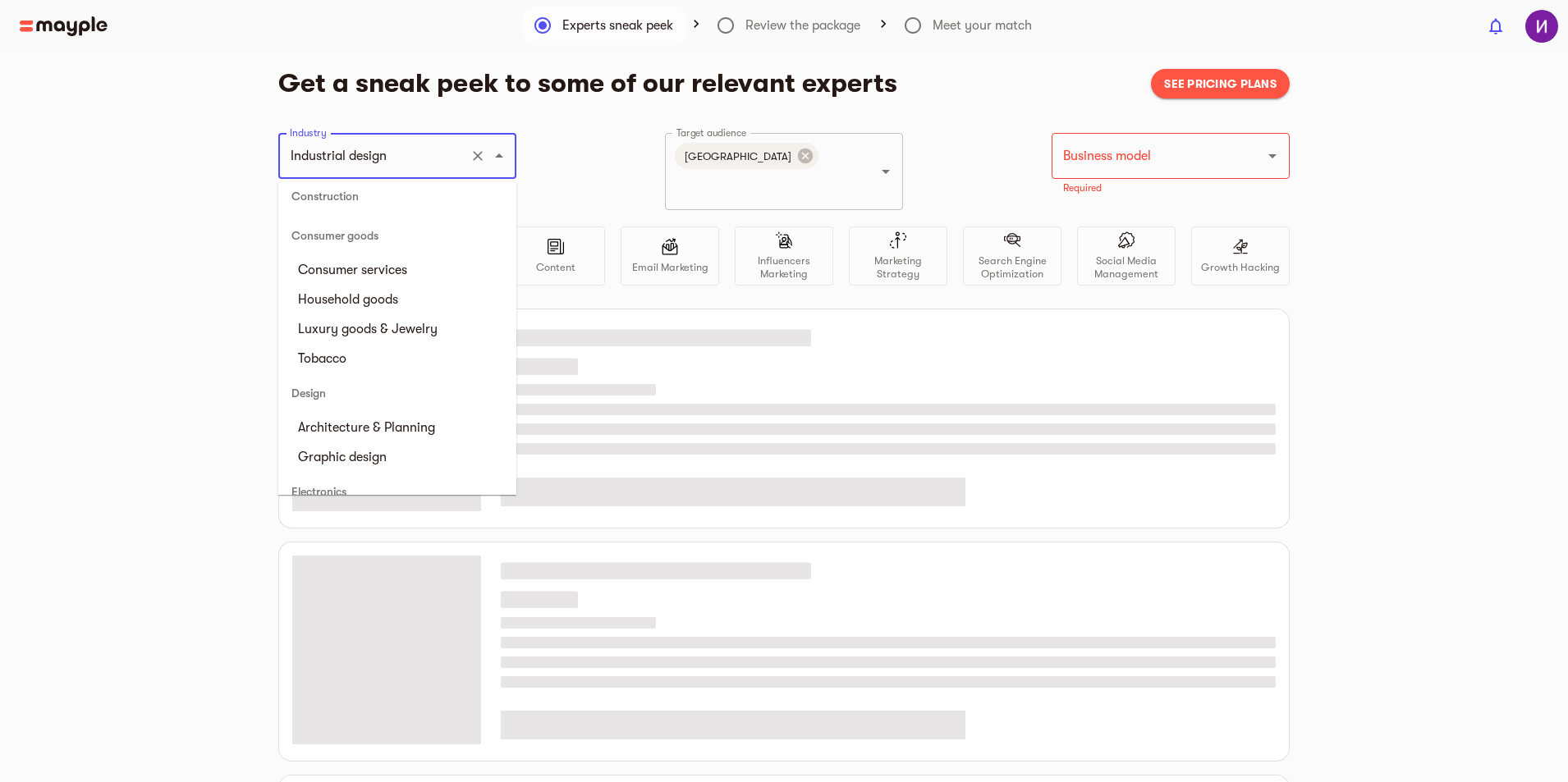
click at [1510, 256] on div "Get a sneak peek to some of our relevant experts See pricing plans Industry Ind…" at bounding box center [784, 530] width 1568 height 928
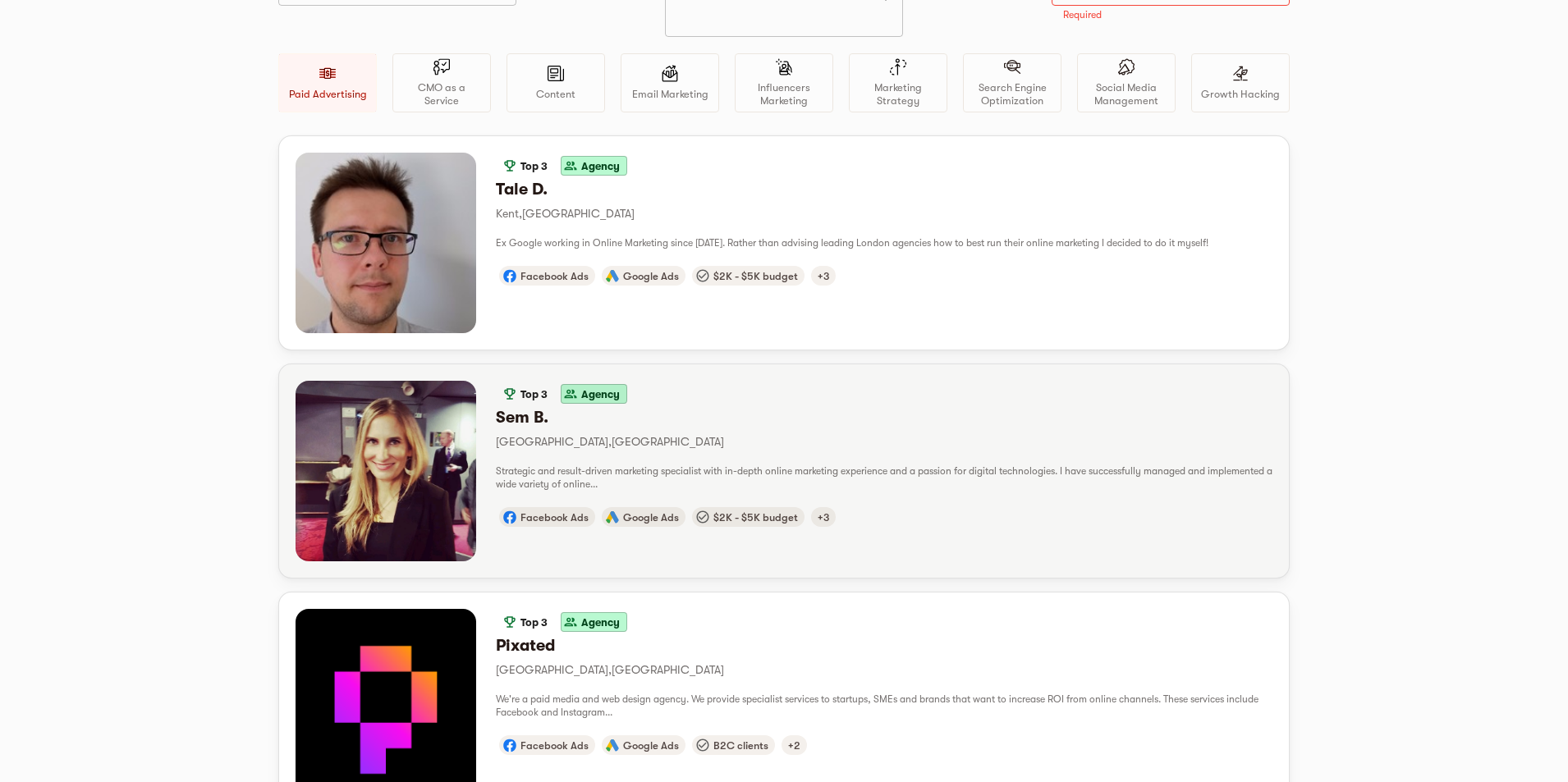
scroll to position [0, 0]
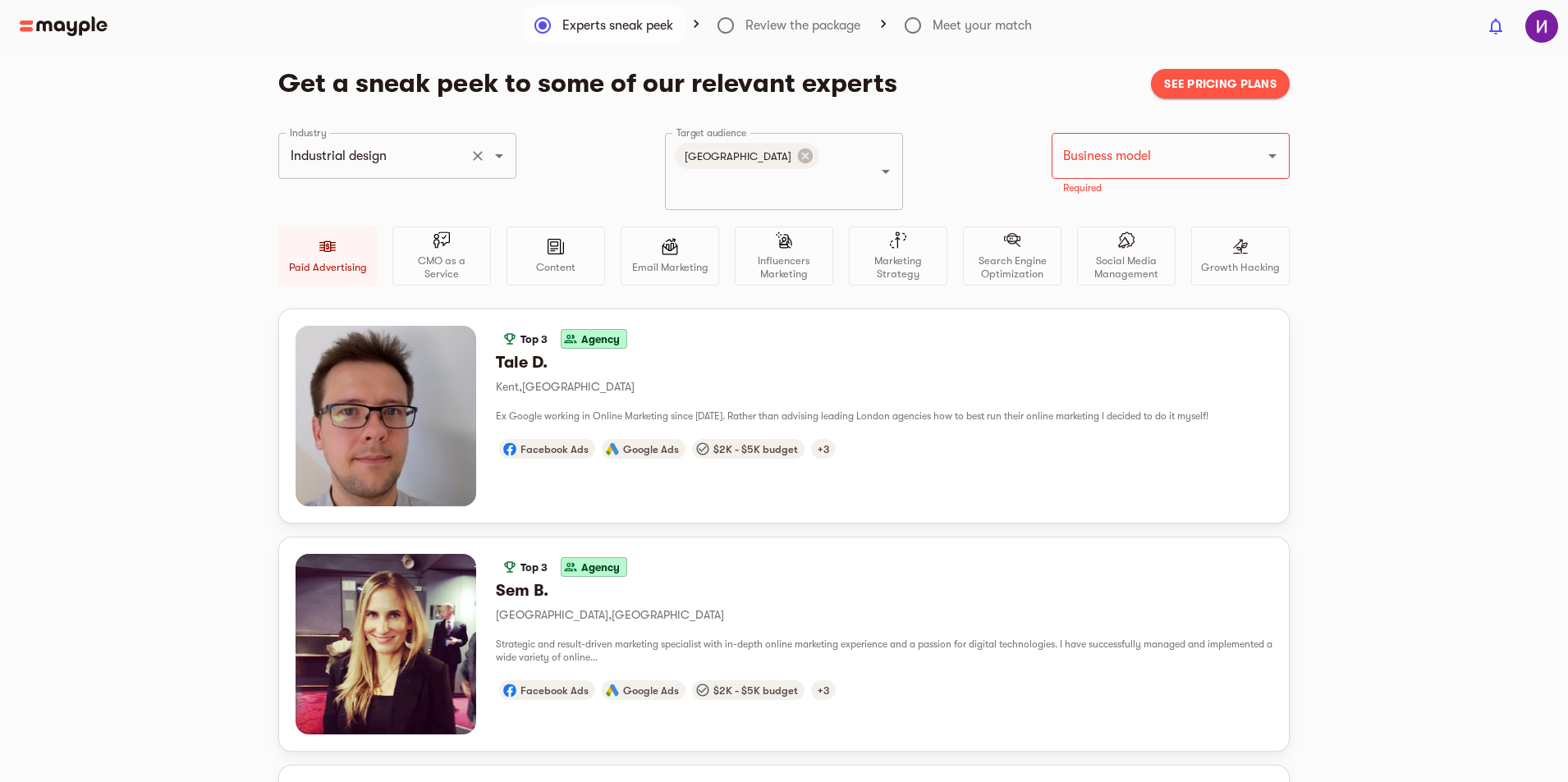
click at [472, 163] on icon "Clear" at bounding box center [477, 155] width 17 height 17
click at [506, 162] on icon "Open" at bounding box center [499, 155] width 19 height 19
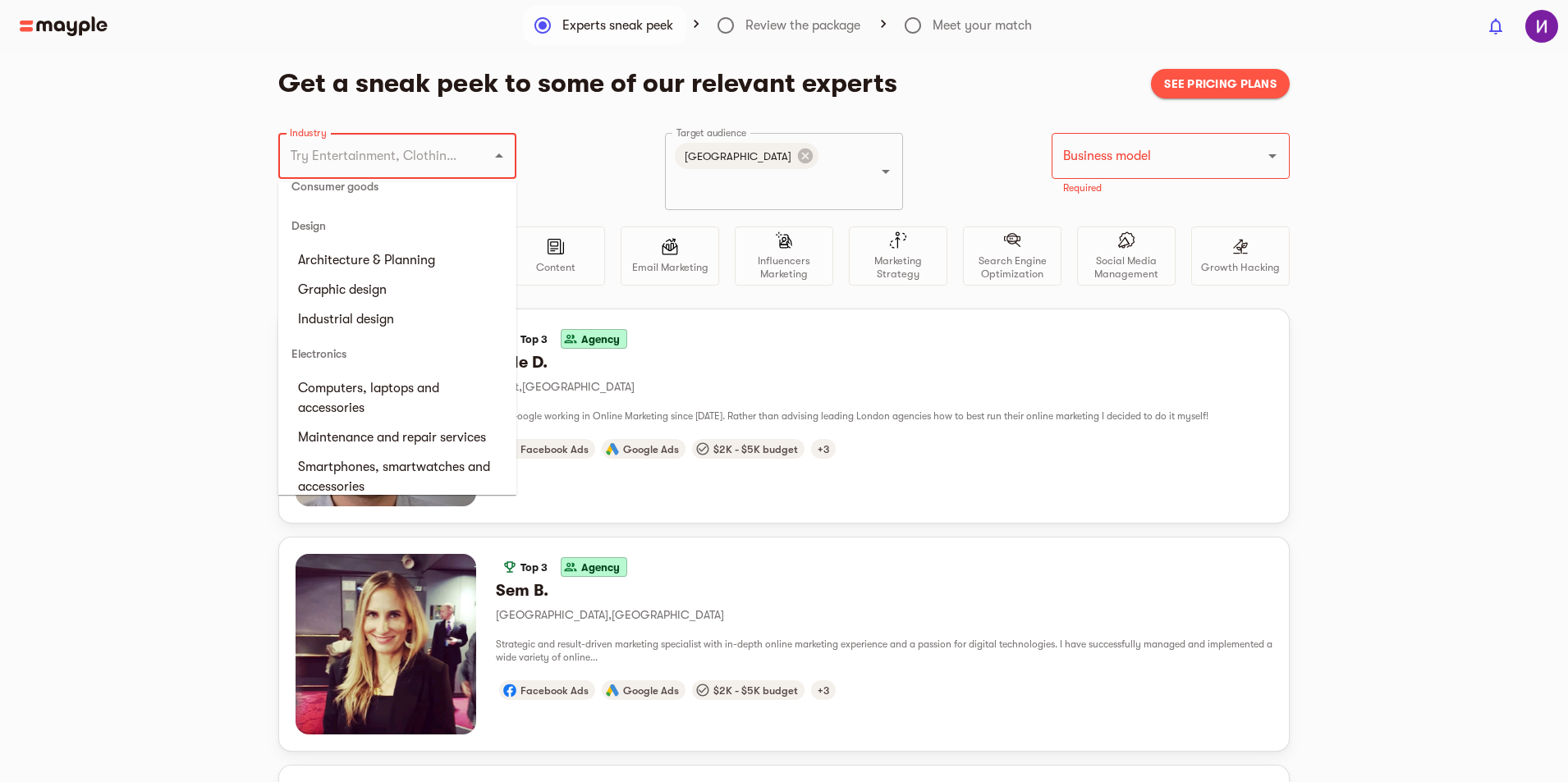
scroll to position [1067, 0]
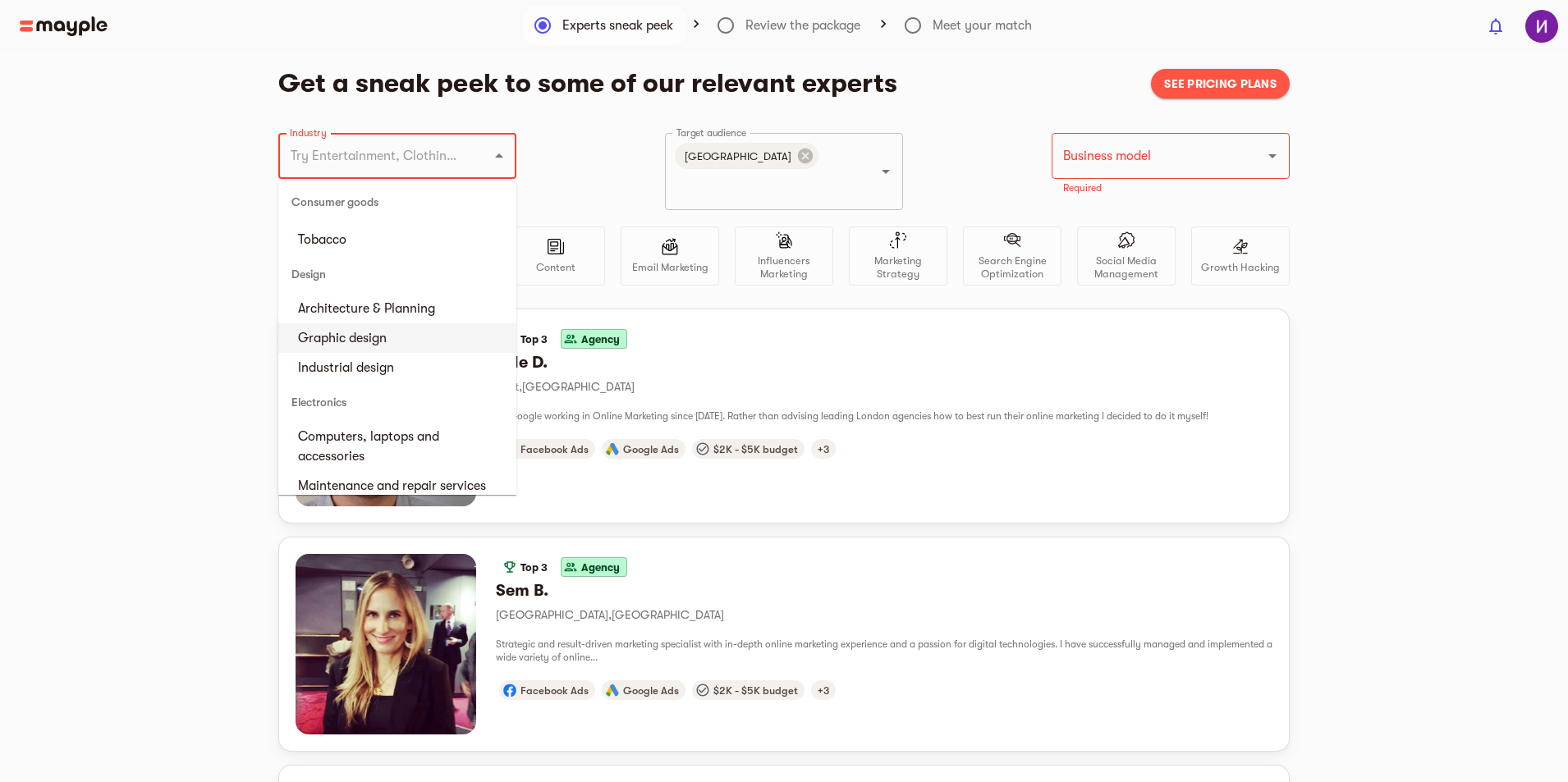
click at [384, 353] on li "Graphic design" at bounding box center [396, 338] width 238 height 29
type input "Graphic design"
